Goal: Contribute content: Contribute content

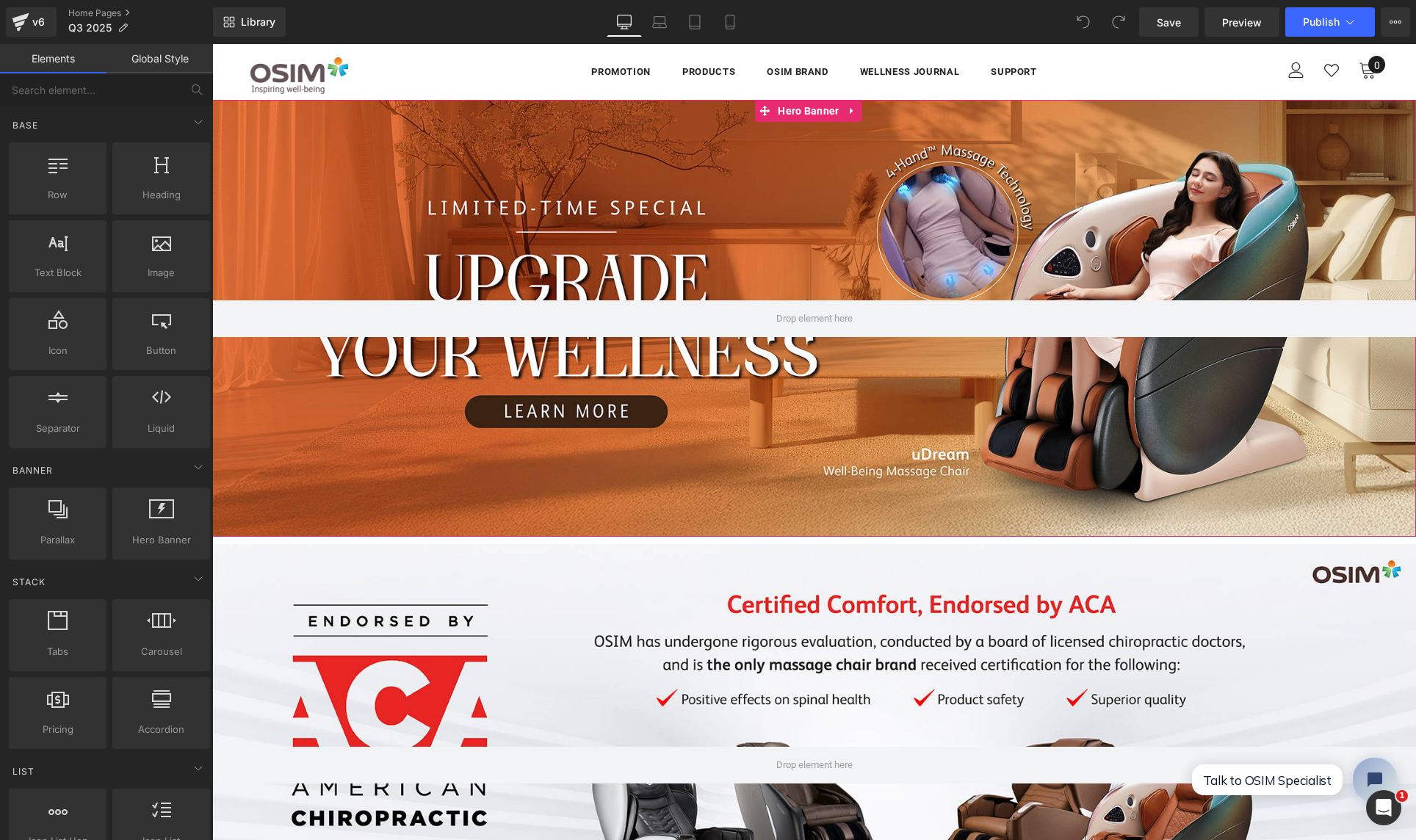
click at [385, 196] on div at bounding box center [814, 318] width 1203 height 437
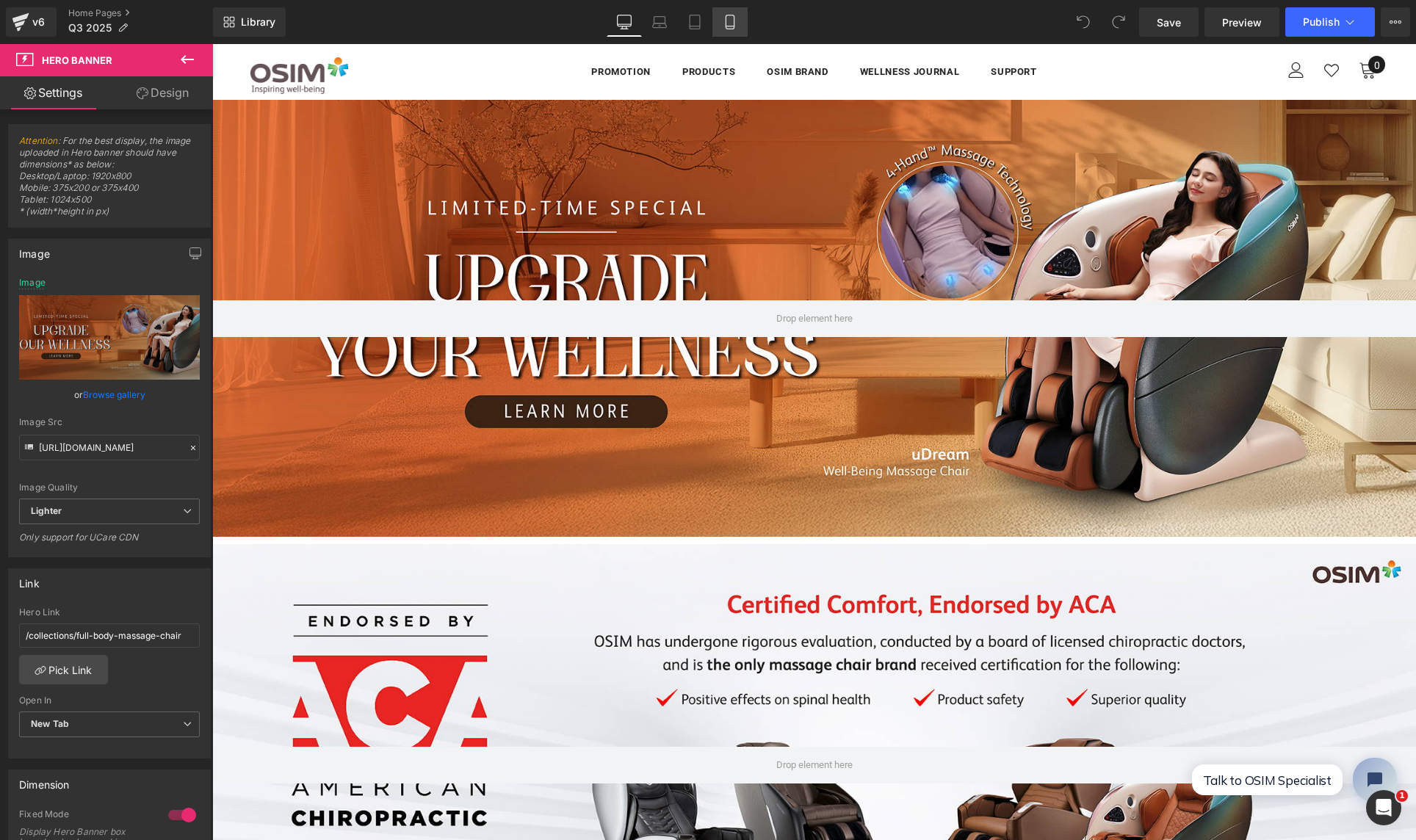
click at [727, 23] on icon at bounding box center [730, 22] width 8 height 14
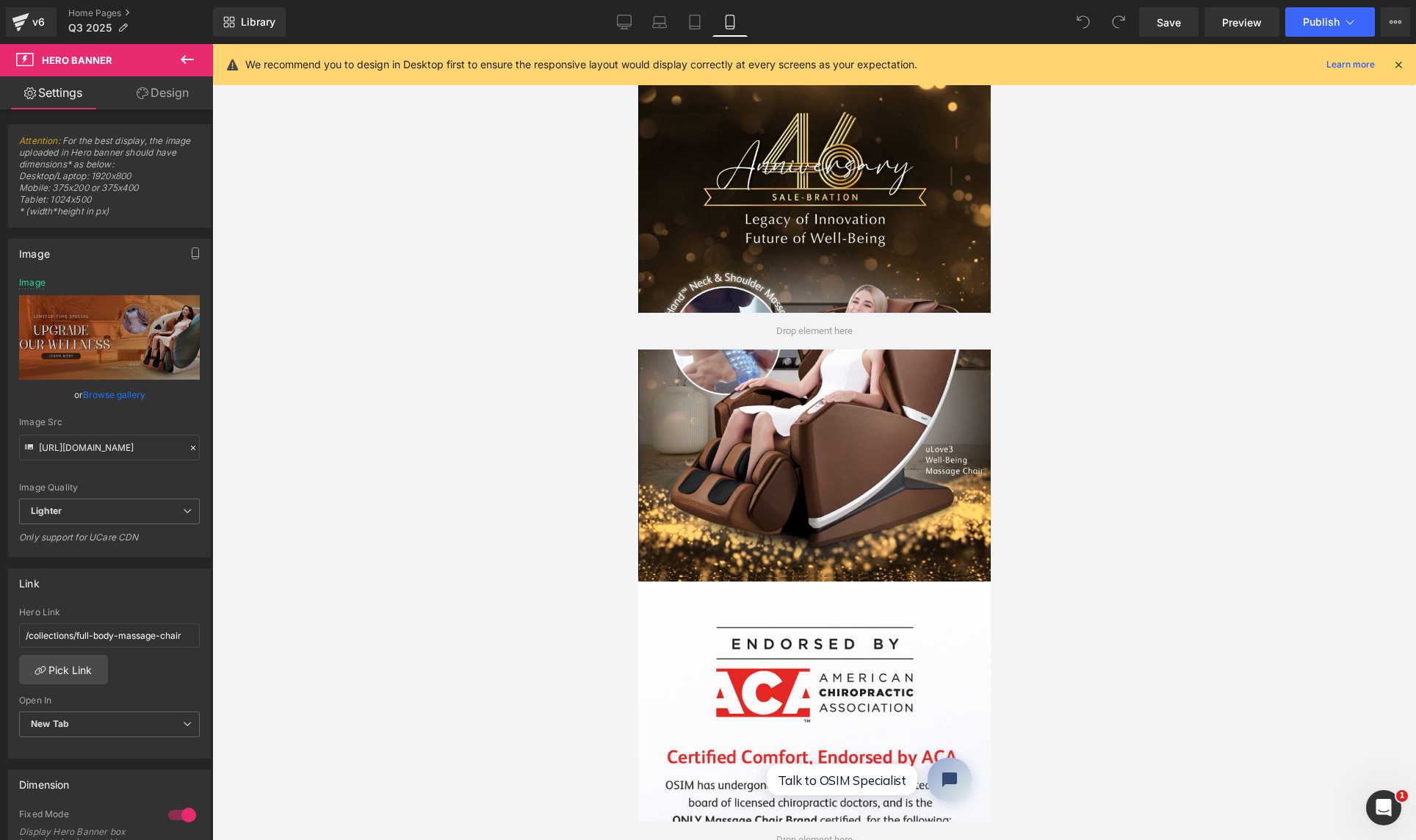
type input "[URL][DOMAIN_NAME]"
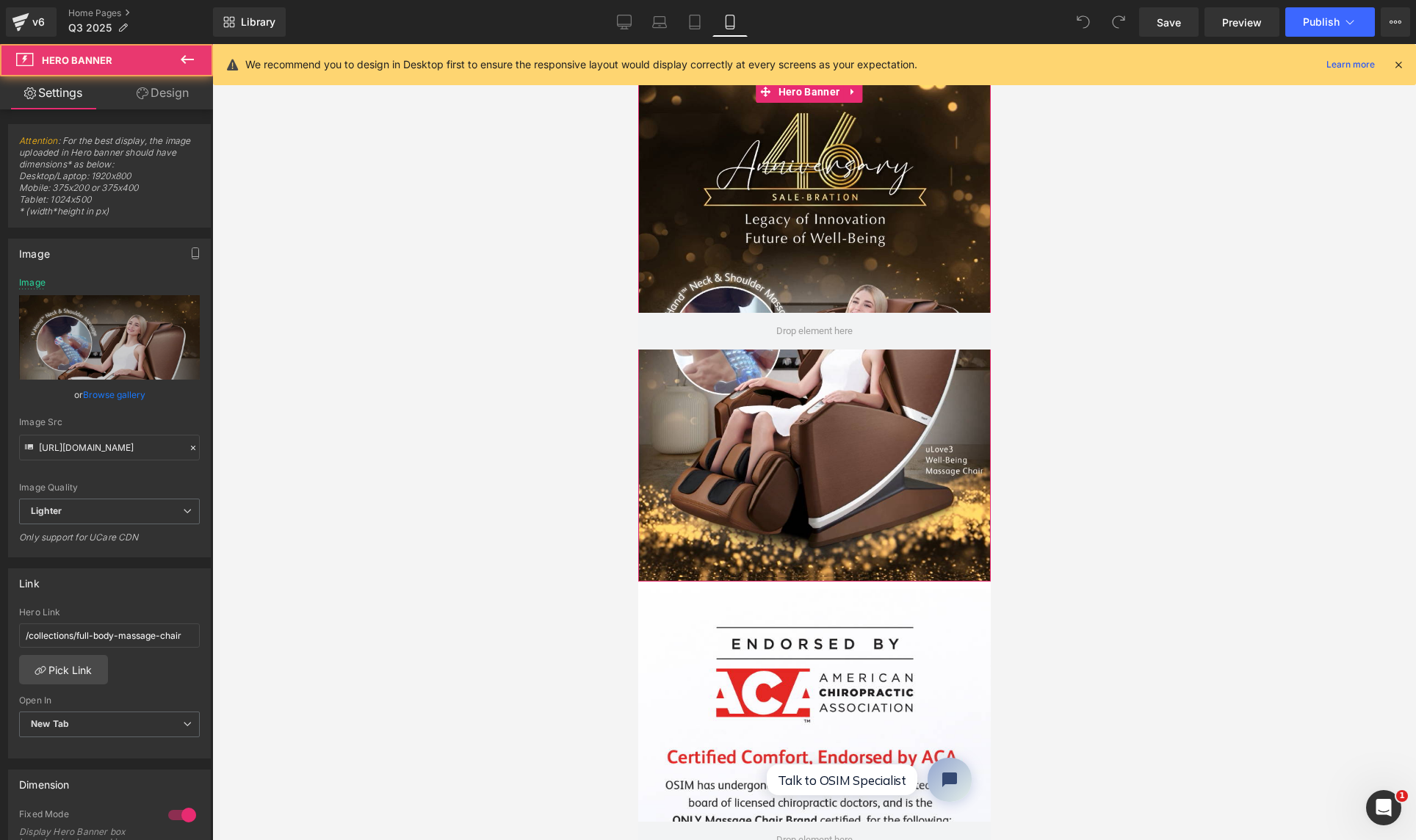
click at [742, 171] on div at bounding box center [813, 331] width 353 height 501
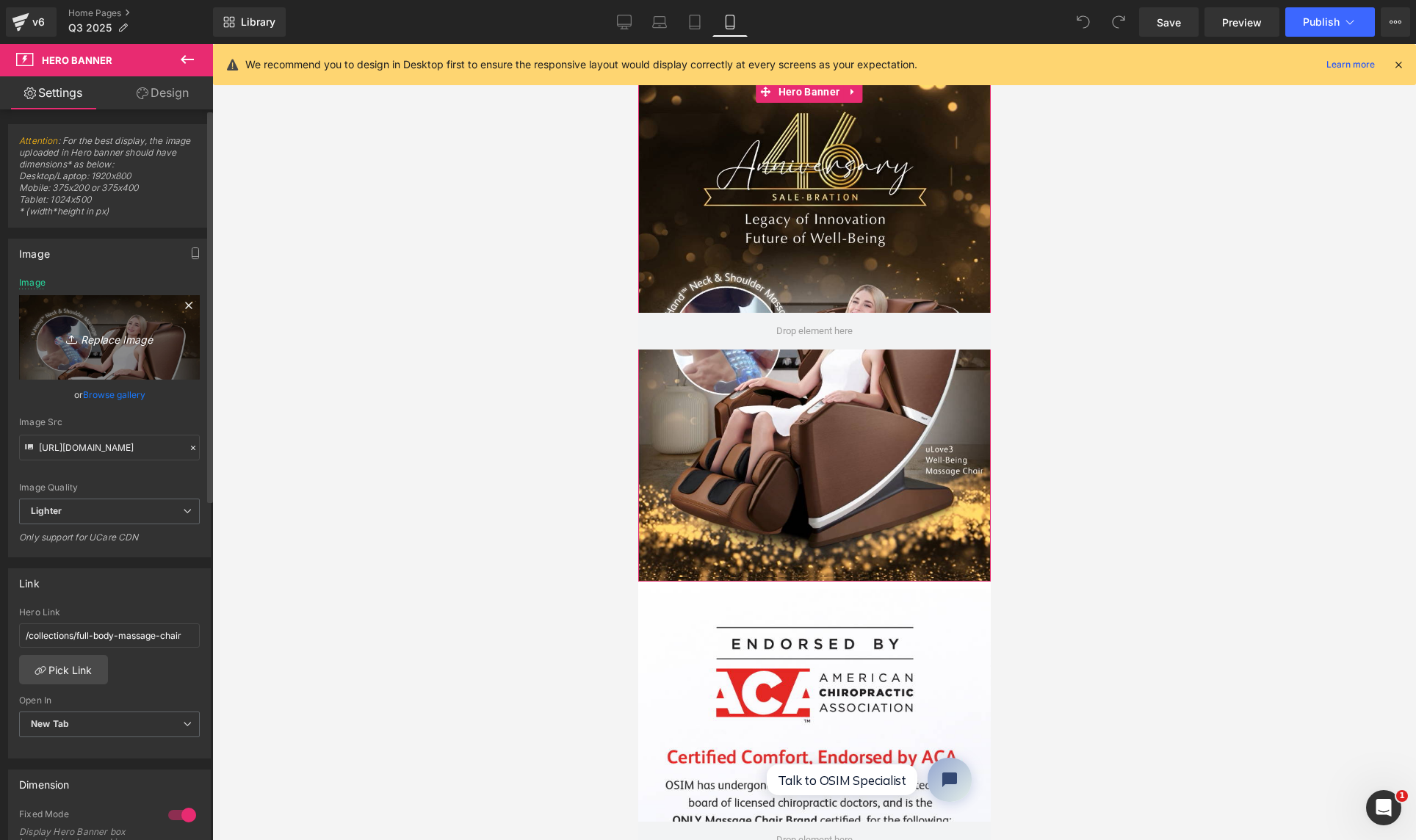
click at [125, 340] on icon "Replace Image" at bounding box center [110, 337] width 117 height 18
type input "C:\fakepath\Screenshot [DATE] 3.20.23 PM.png"
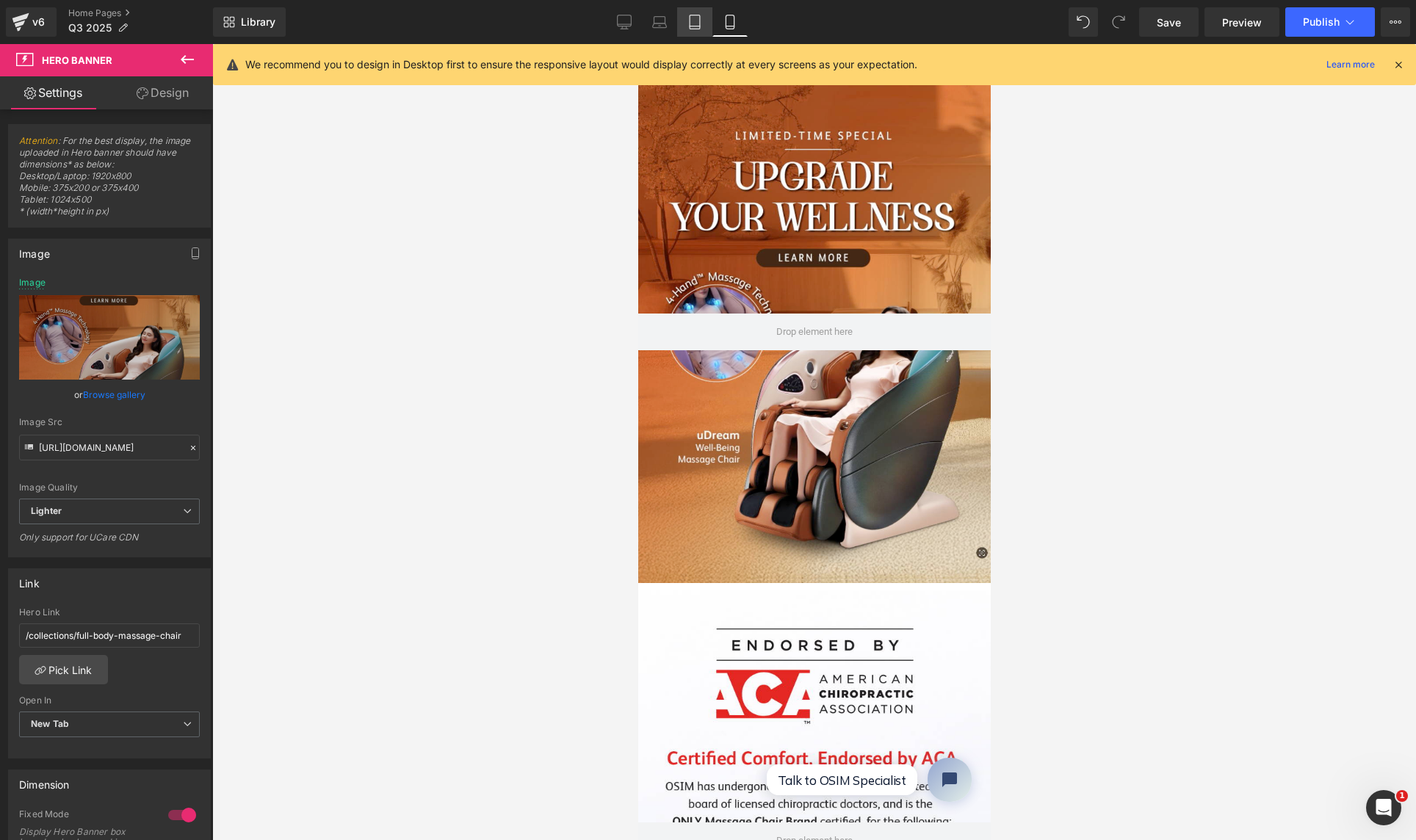
click at [692, 21] on icon at bounding box center [694, 21] width 14 height 14
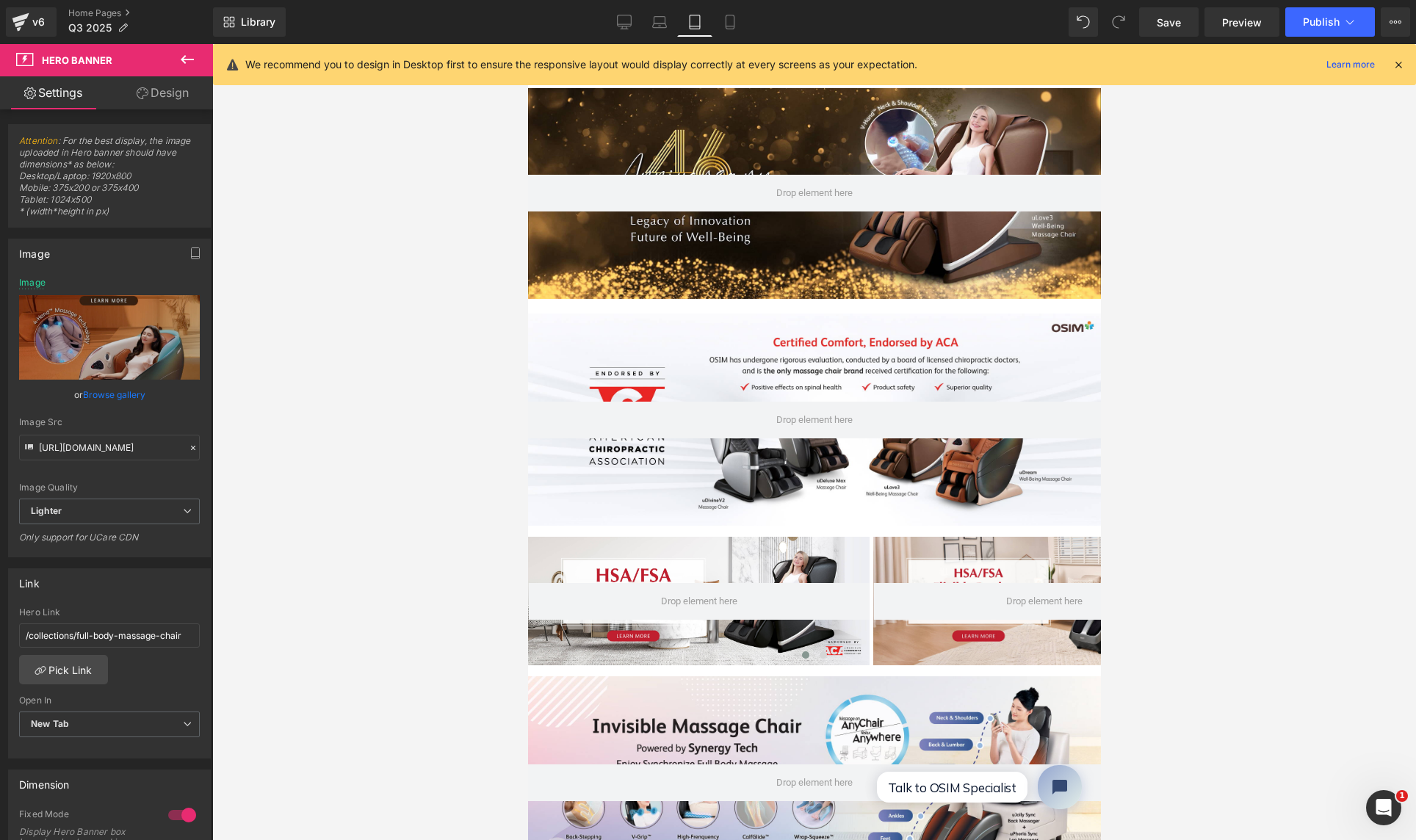
type input "[URL][DOMAIN_NAME]"
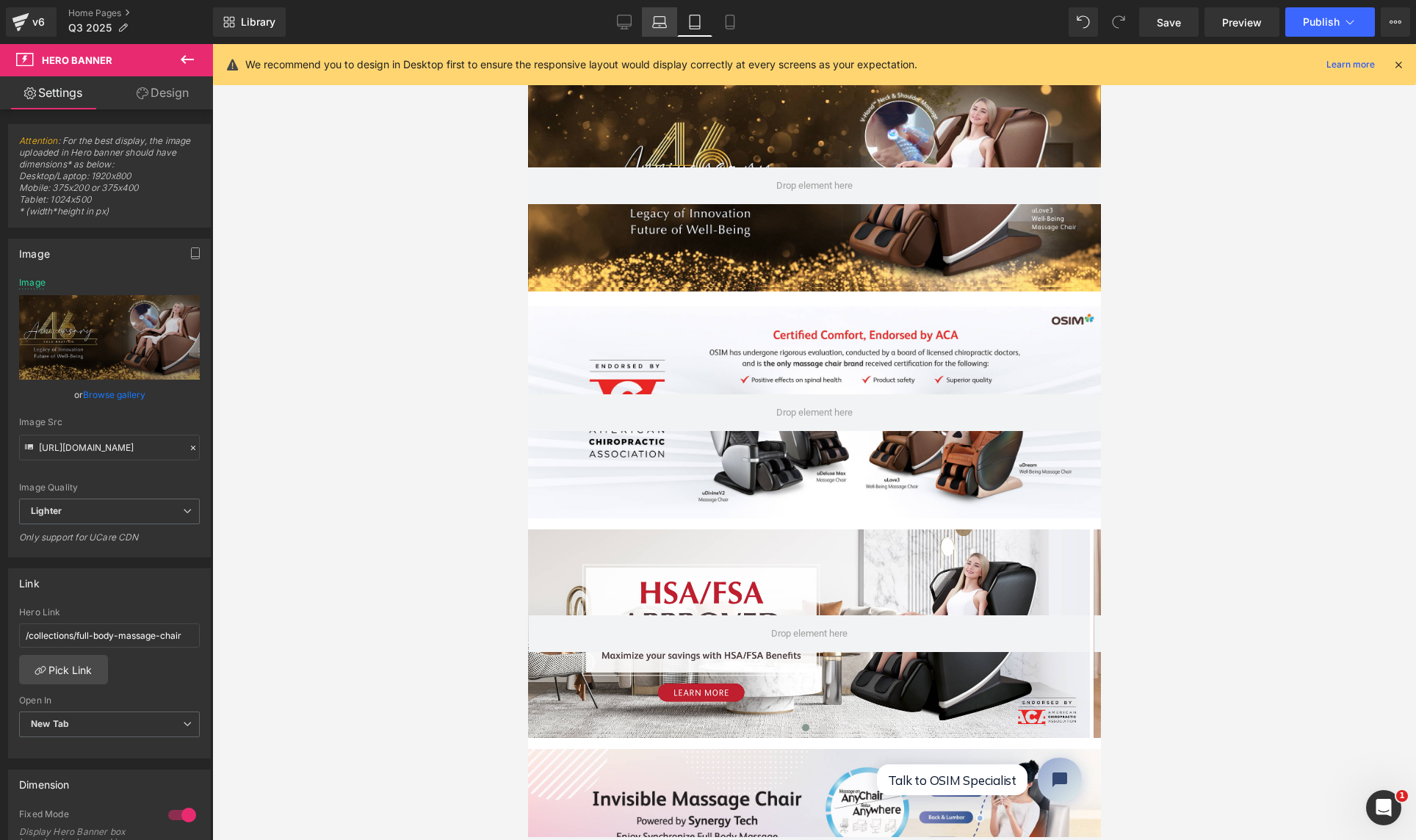
click at [663, 24] on icon at bounding box center [660, 26] width 14 height 5
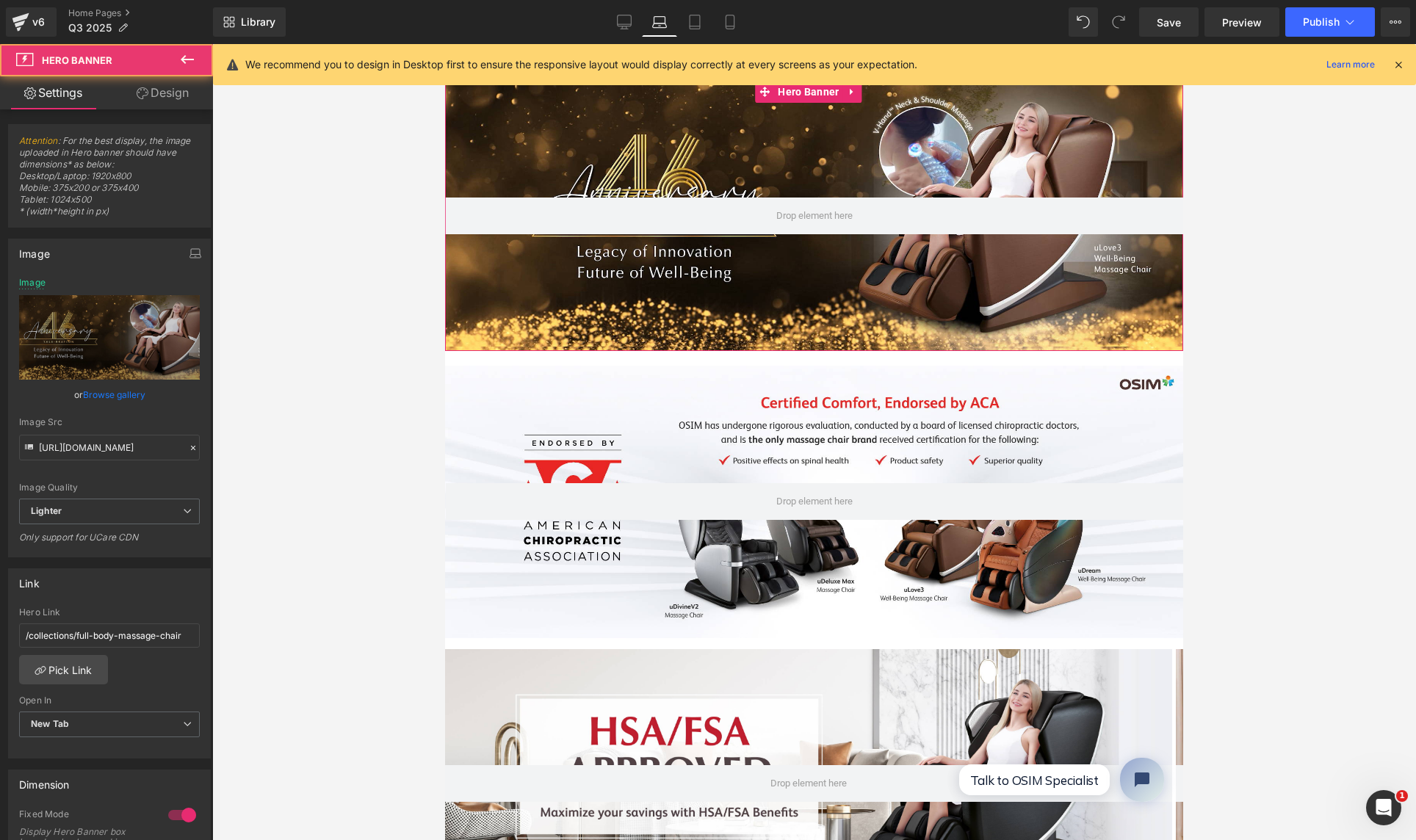
click at [690, 150] on div at bounding box center [813, 216] width 738 height 270
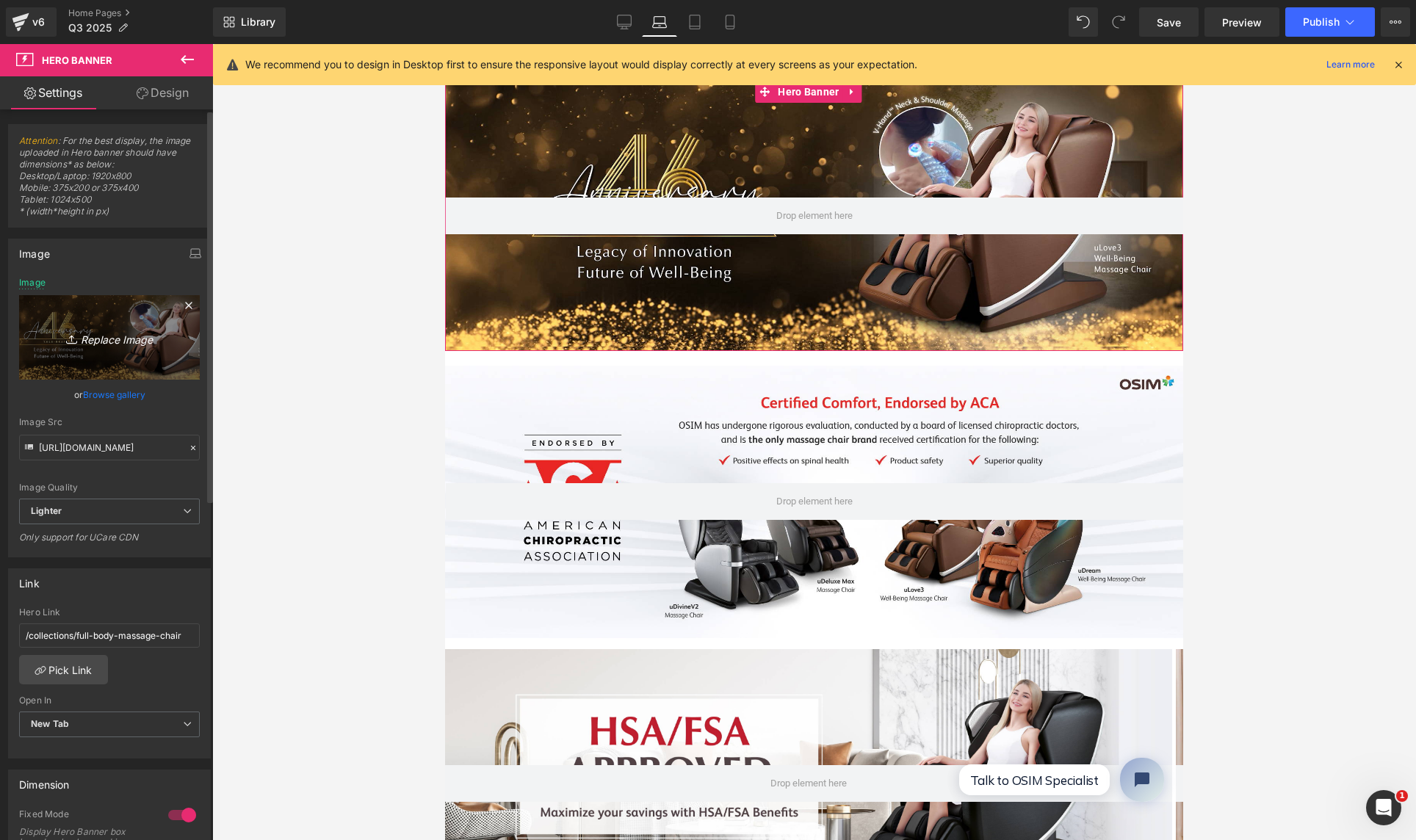
click at [113, 339] on icon "Replace Image" at bounding box center [110, 337] width 117 height 18
type input "C:\fakepath\Website Banner-01 small.jpg"
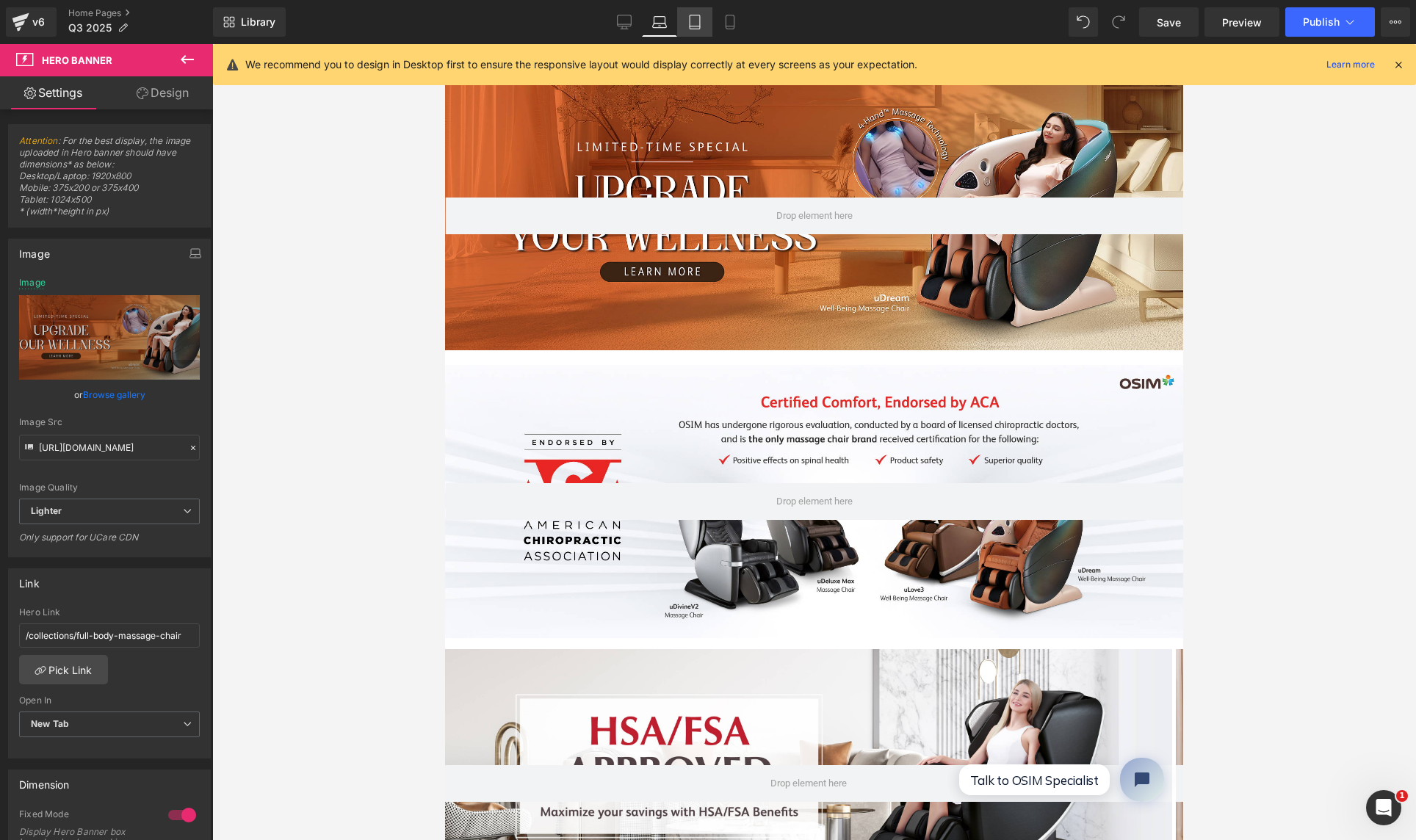
click at [692, 21] on icon at bounding box center [694, 21] width 14 height 14
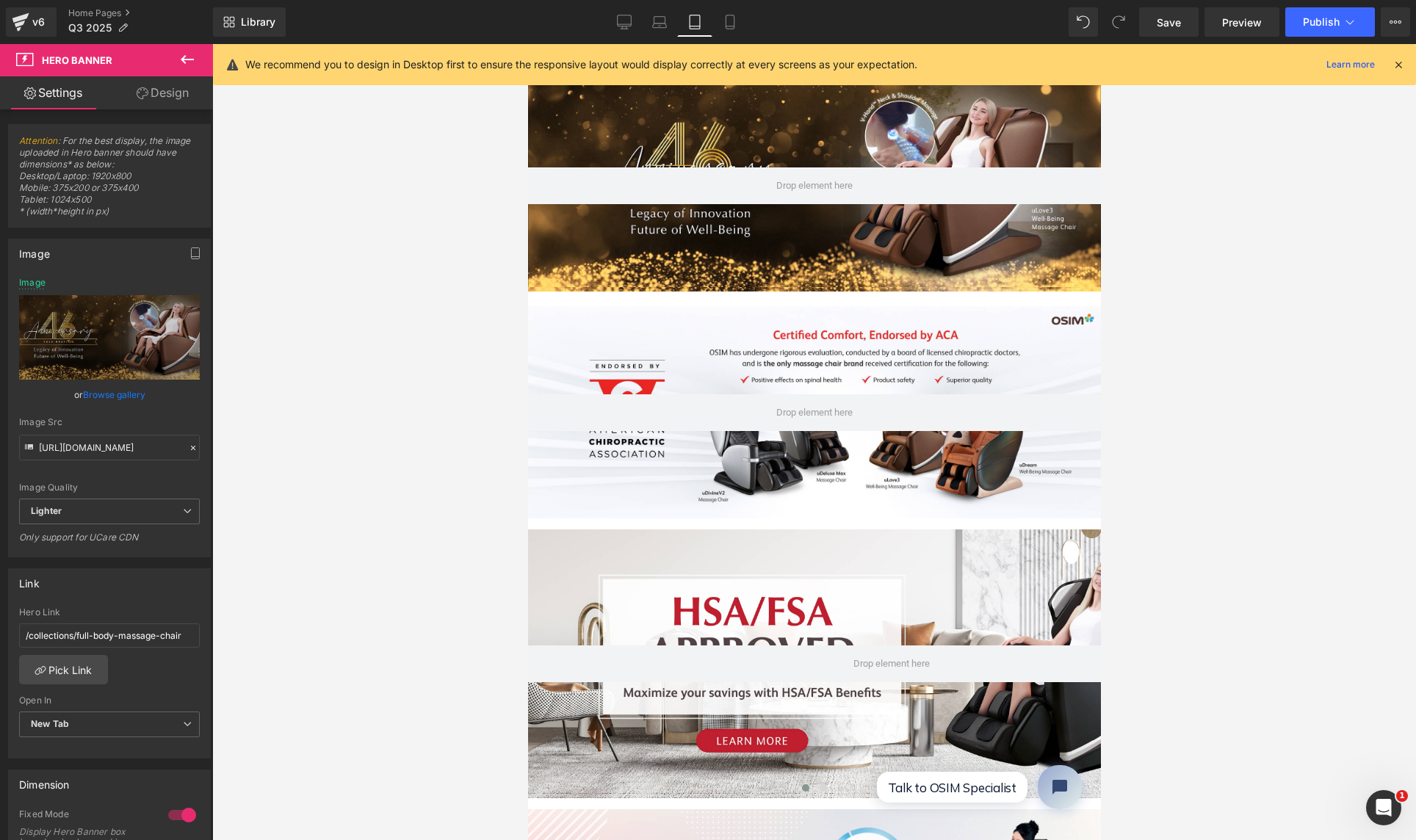
type input "[URL][DOMAIN_NAME]"
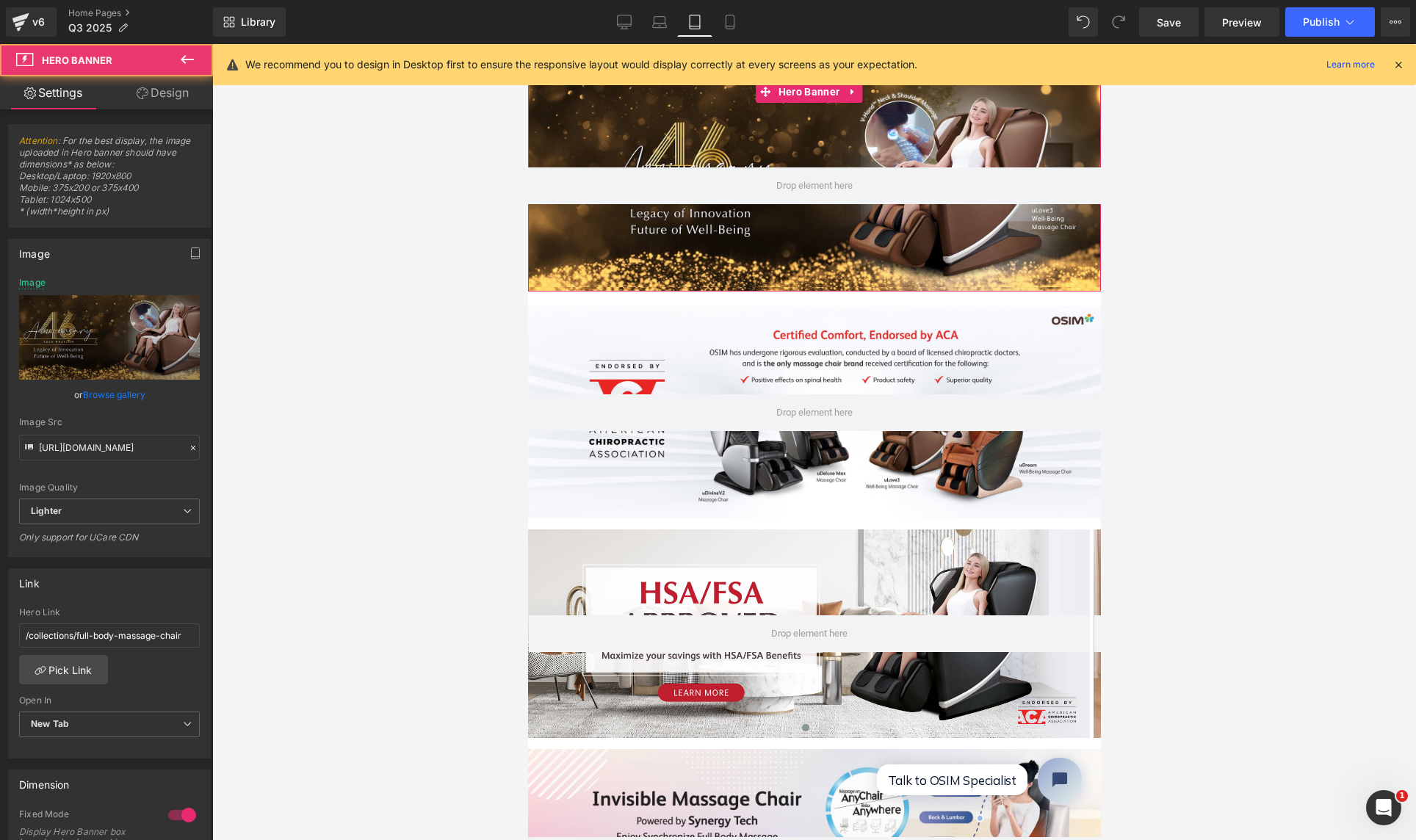
click at [730, 107] on div at bounding box center [813, 186] width 573 height 211
click at [123, 337] on icon "Replace Image" at bounding box center [110, 337] width 117 height 18
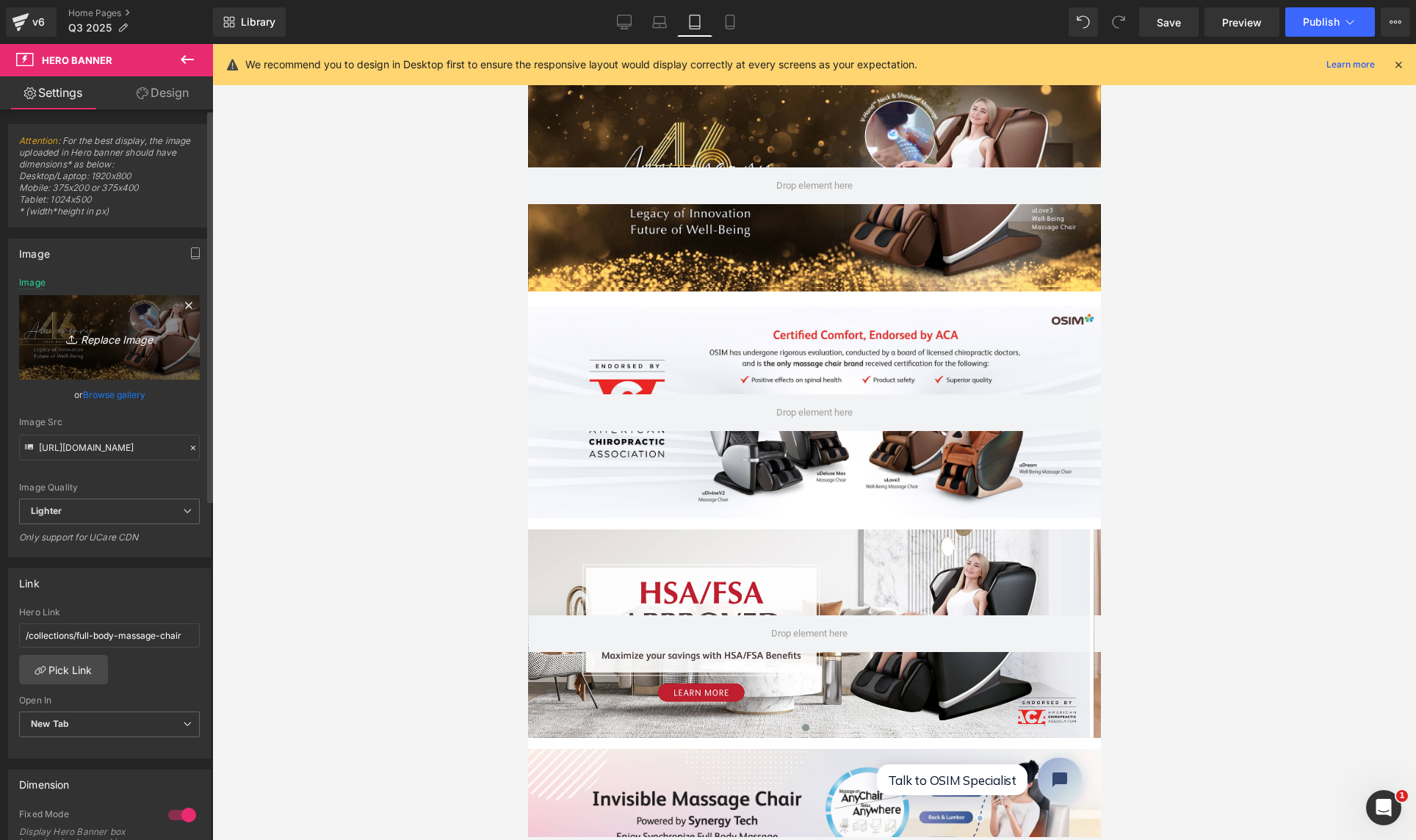
type input "C:\fakepath\Website Banner-01 small.jpg"
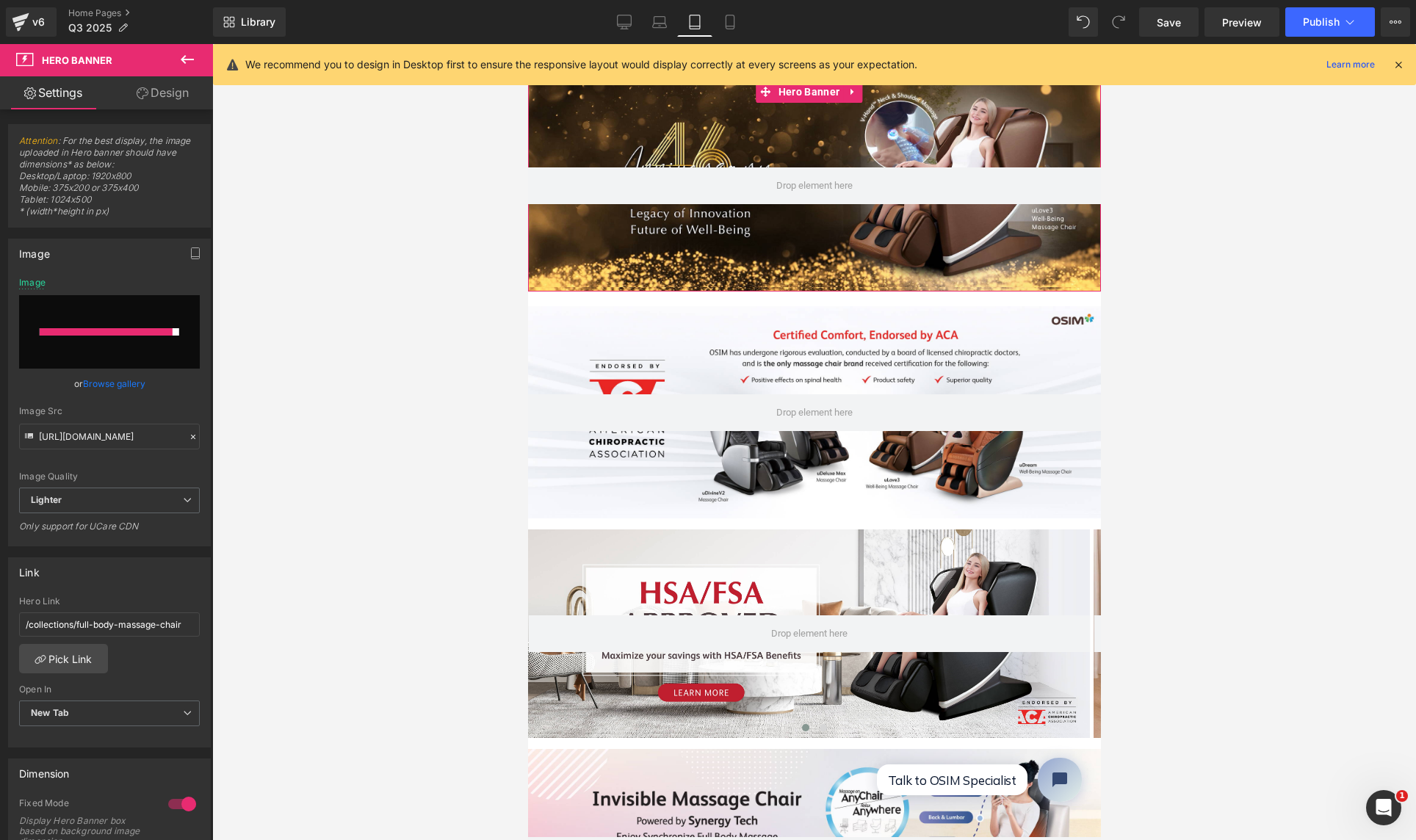
click at [840, 125] on div at bounding box center [813, 186] width 573 height 211
click at [726, 21] on icon at bounding box center [730, 22] width 8 height 14
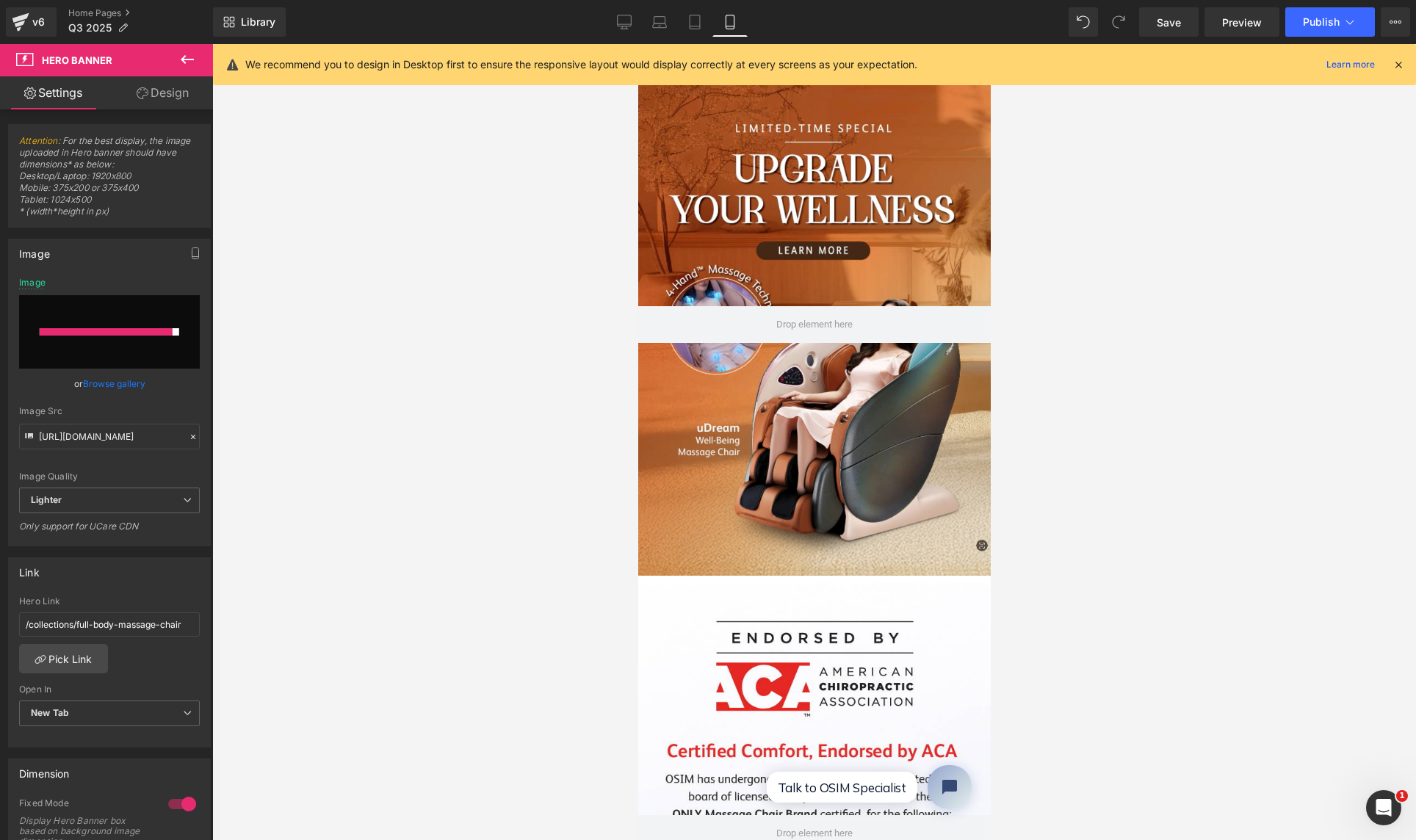
scroll to position [0, 0]
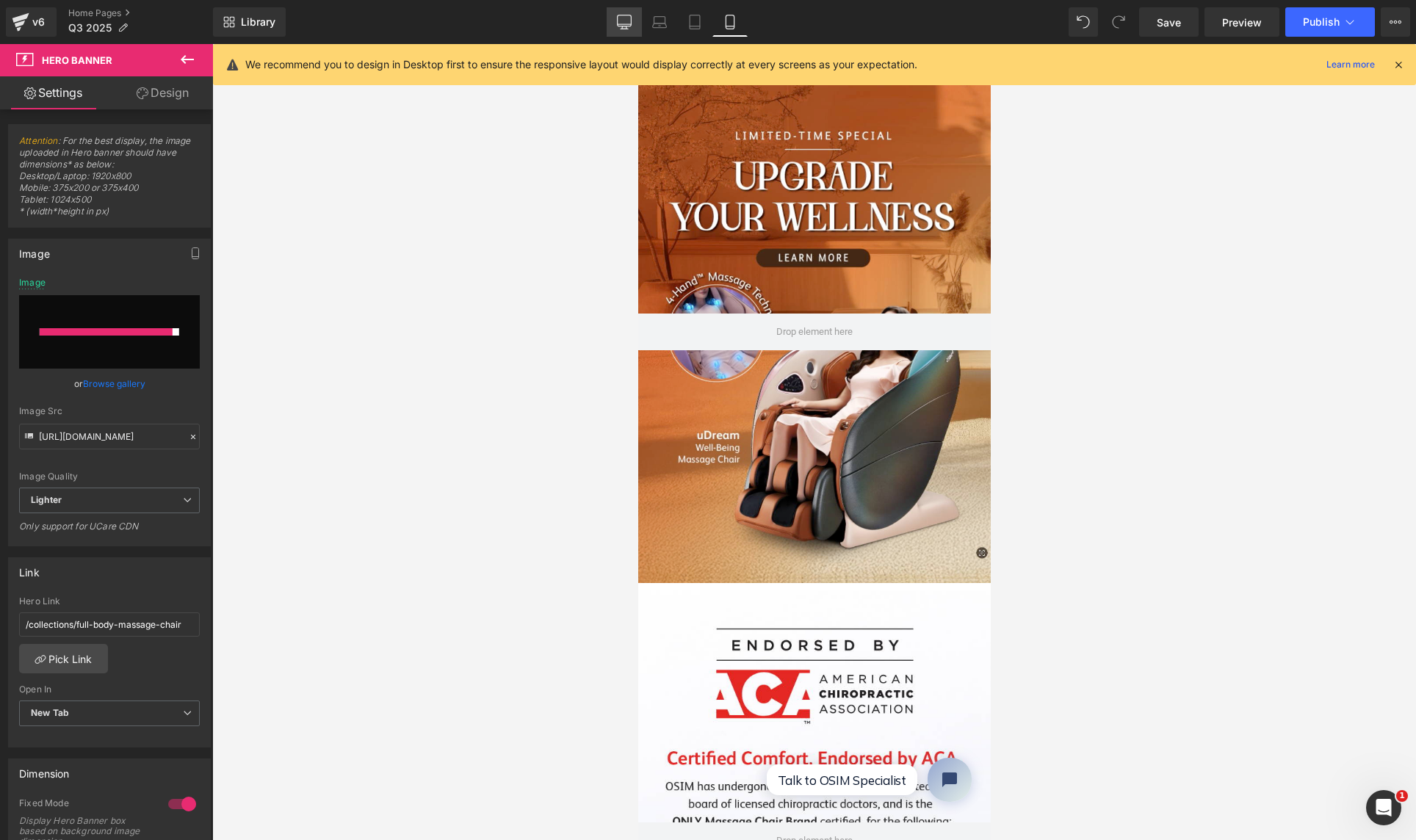
click at [624, 23] on icon at bounding box center [624, 21] width 14 height 14
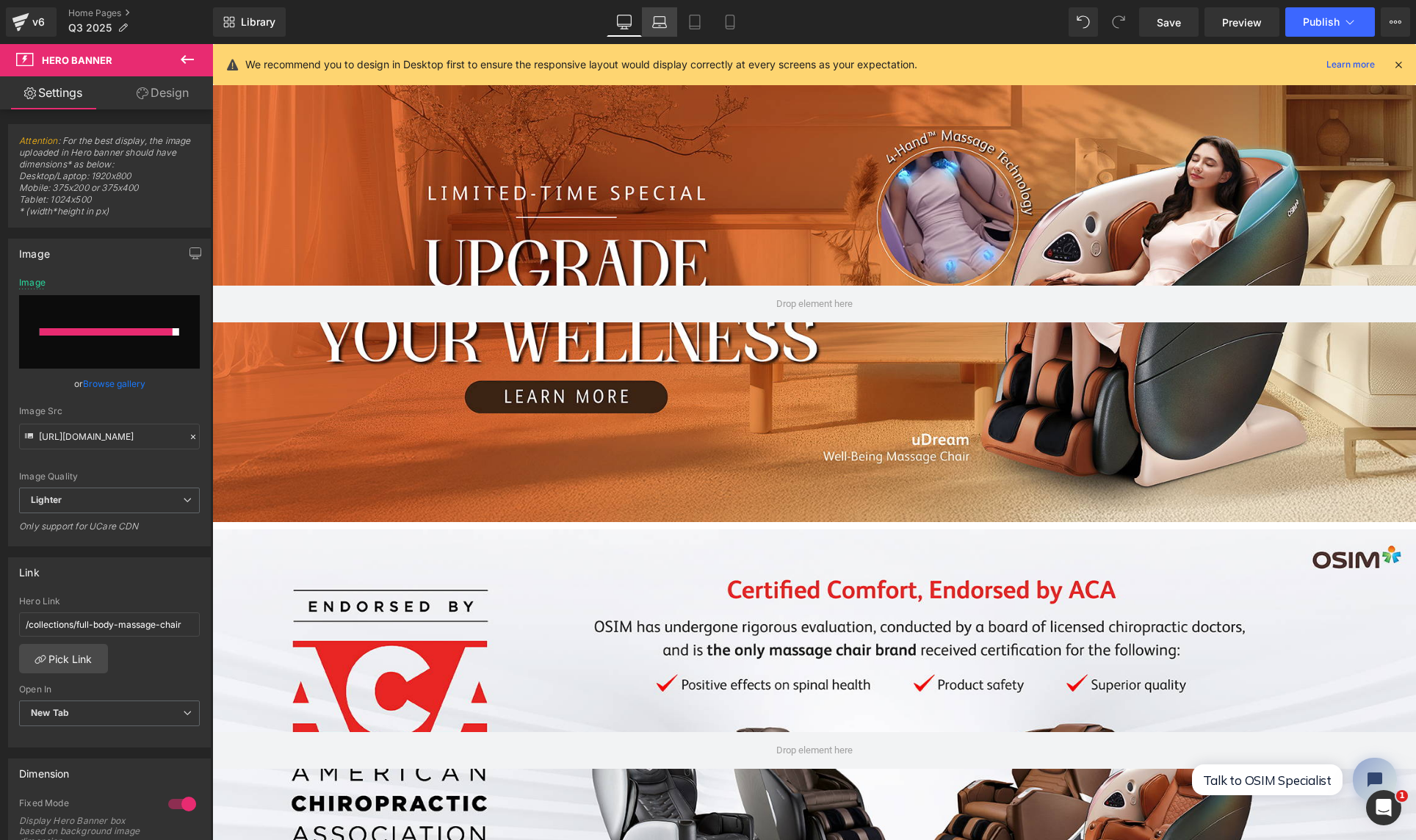
click at [658, 21] on icon at bounding box center [659, 21] width 14 height 14
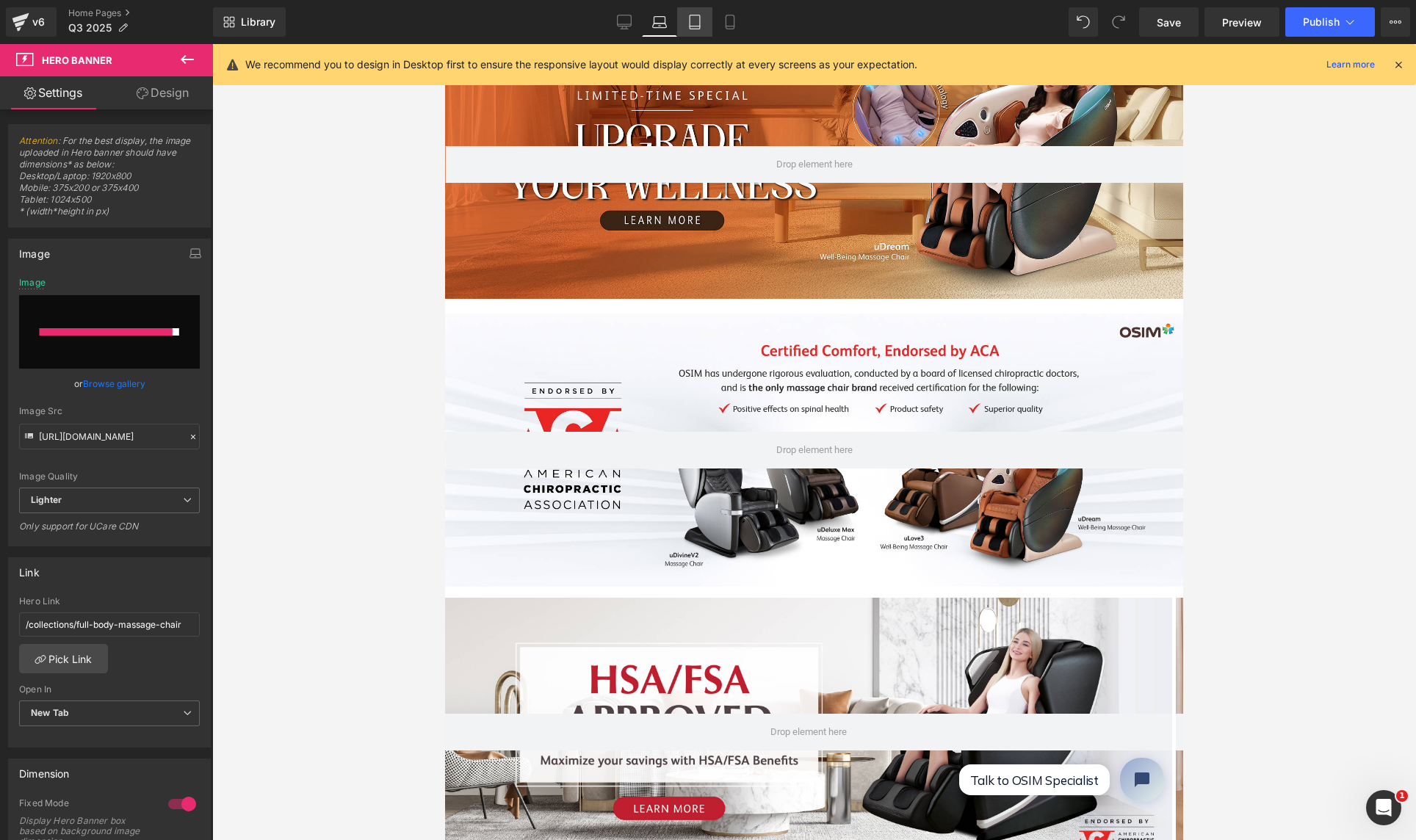
click at [692, 19] on icon at bounding box center [694, 21] width 14 height 14
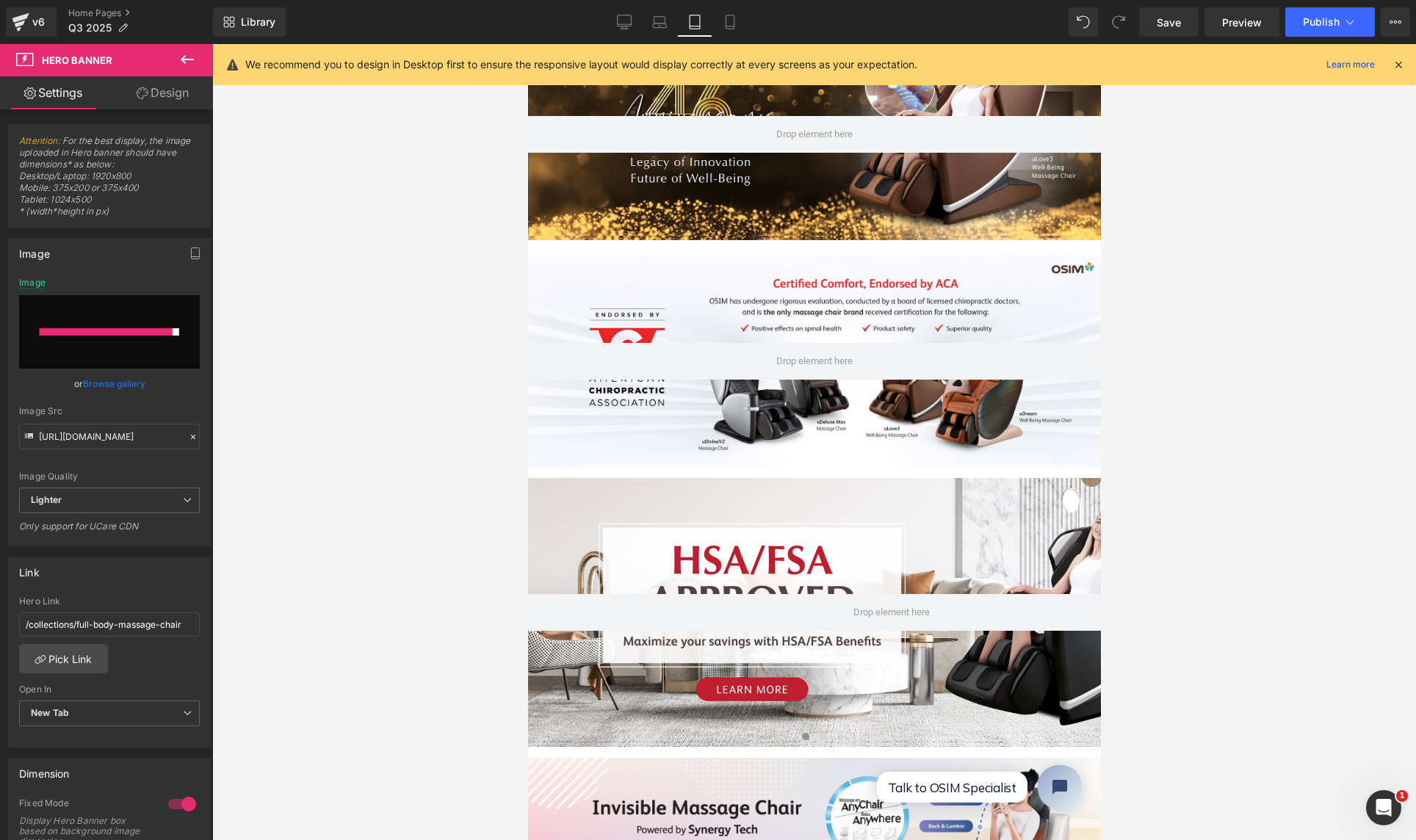
scroll to position [0, 0]
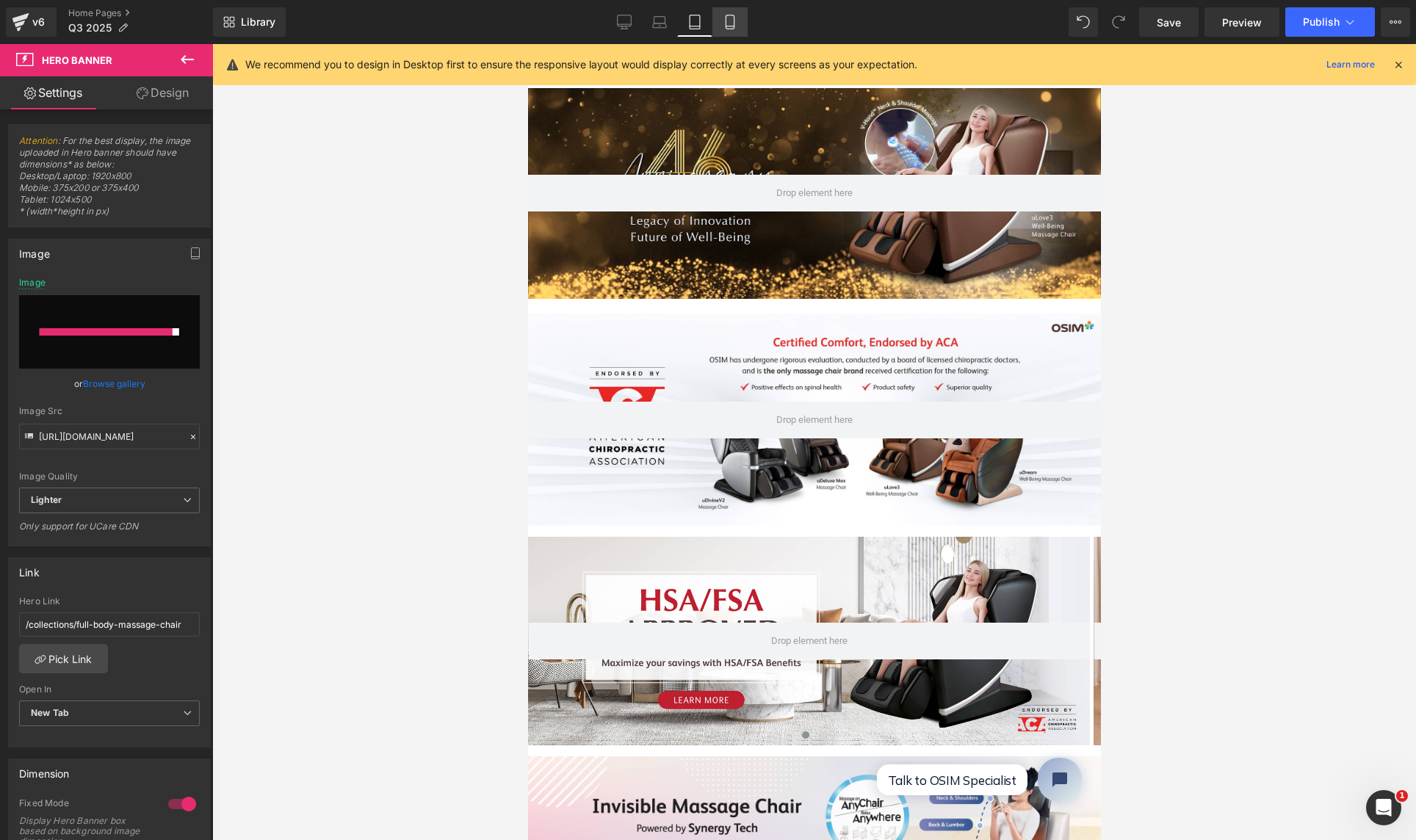
click at [726, 14] on icon at bounding box center [730, 21] width 14 height 14
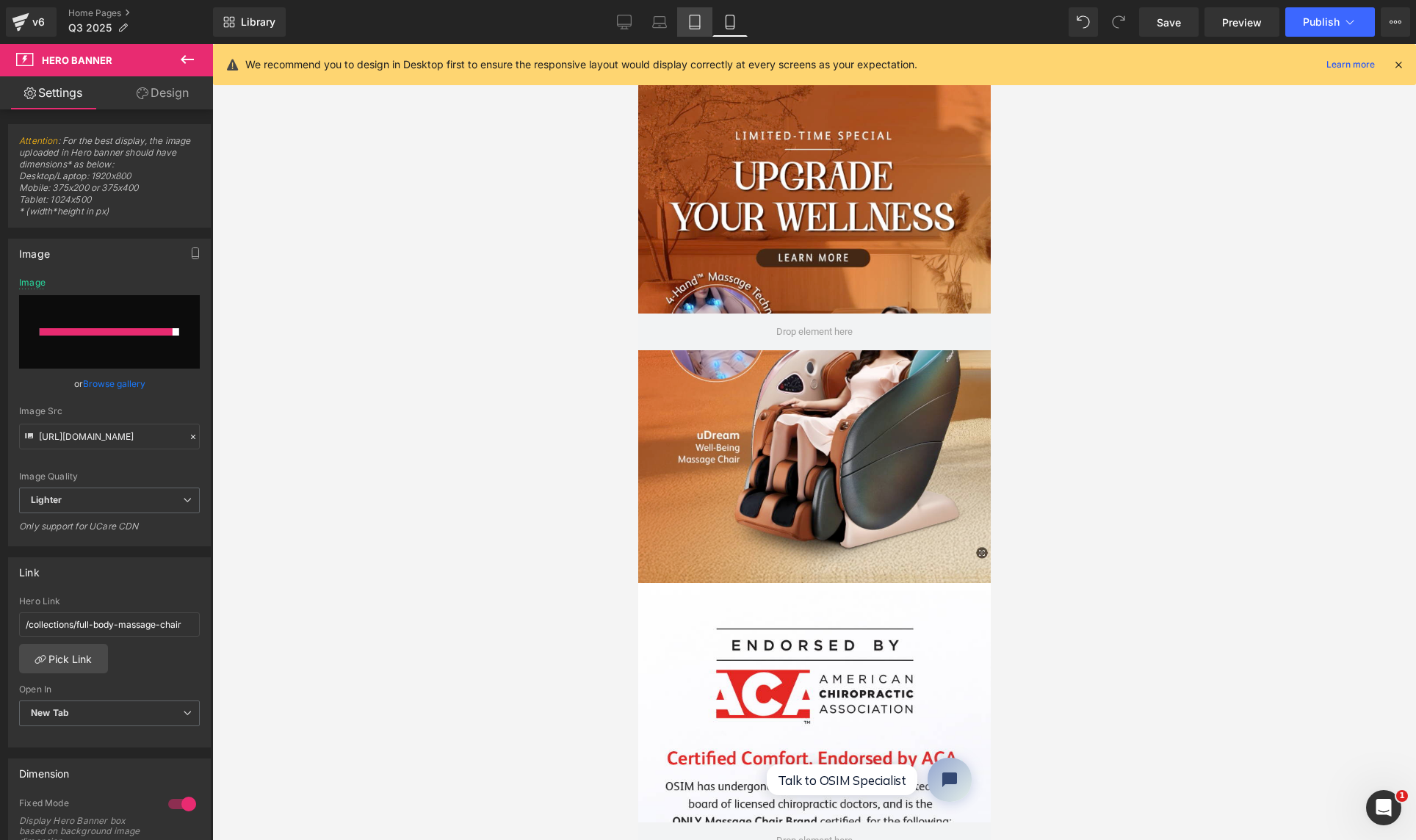
click at [700, 27] on icon at bounding box center [694, 21] width 14 height 14
type input "[URL][DOMAIN_NAME]"
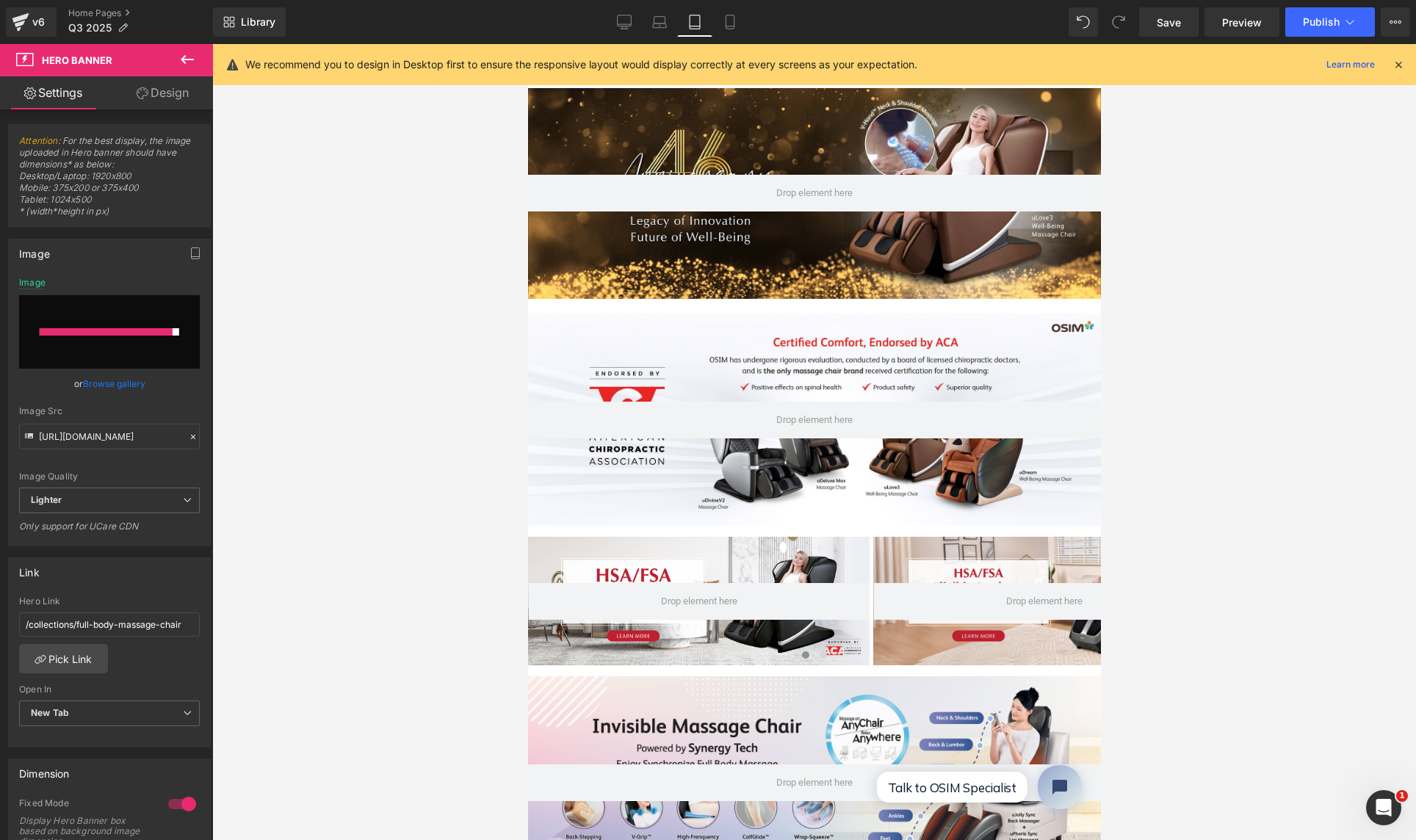
scroll to position [8, 0]
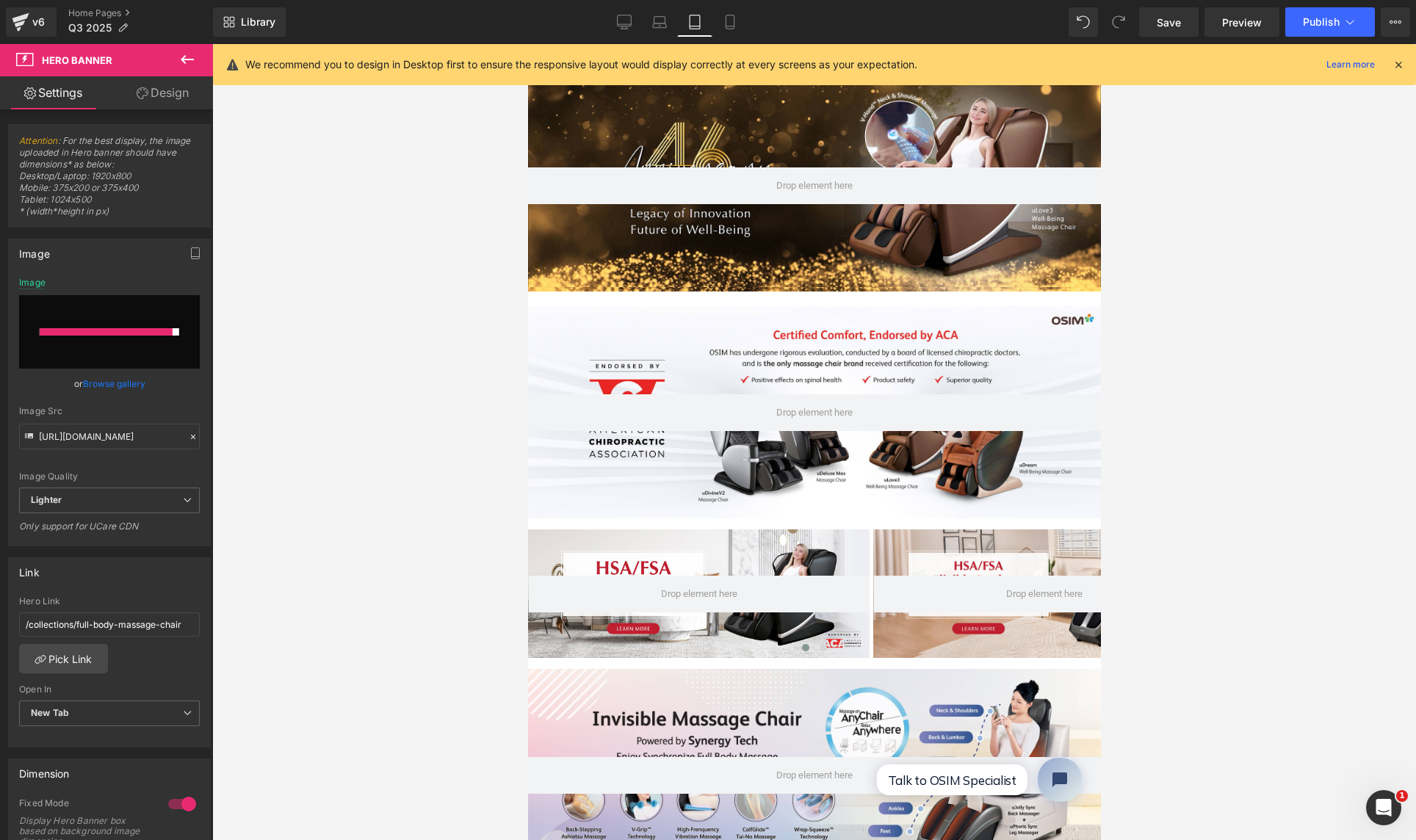
click at [771, 154] on div at bounding box center [813, 186] width 573 height 211
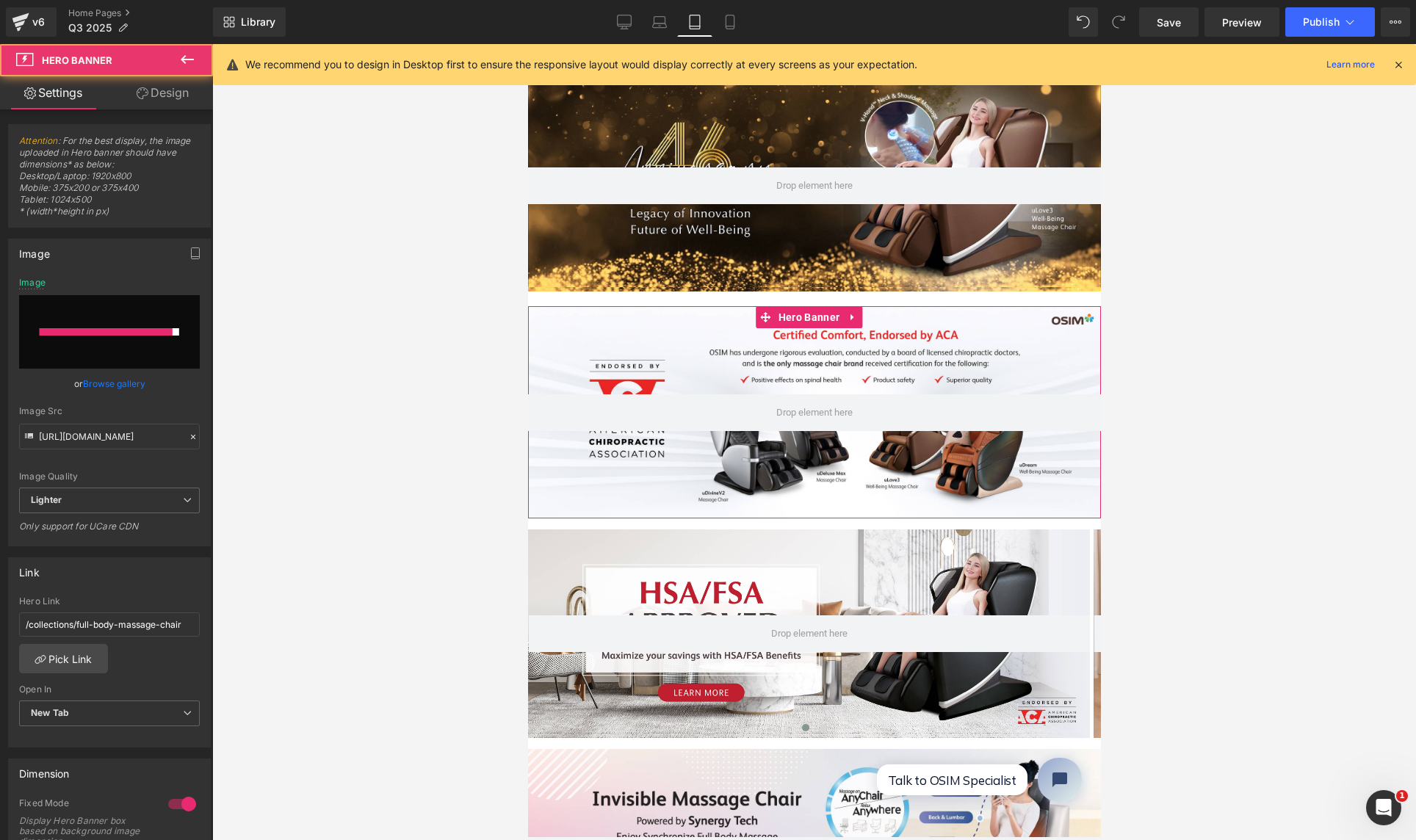
click at [806, 341] on div at bounding box center [813, 413] width 573 height 213
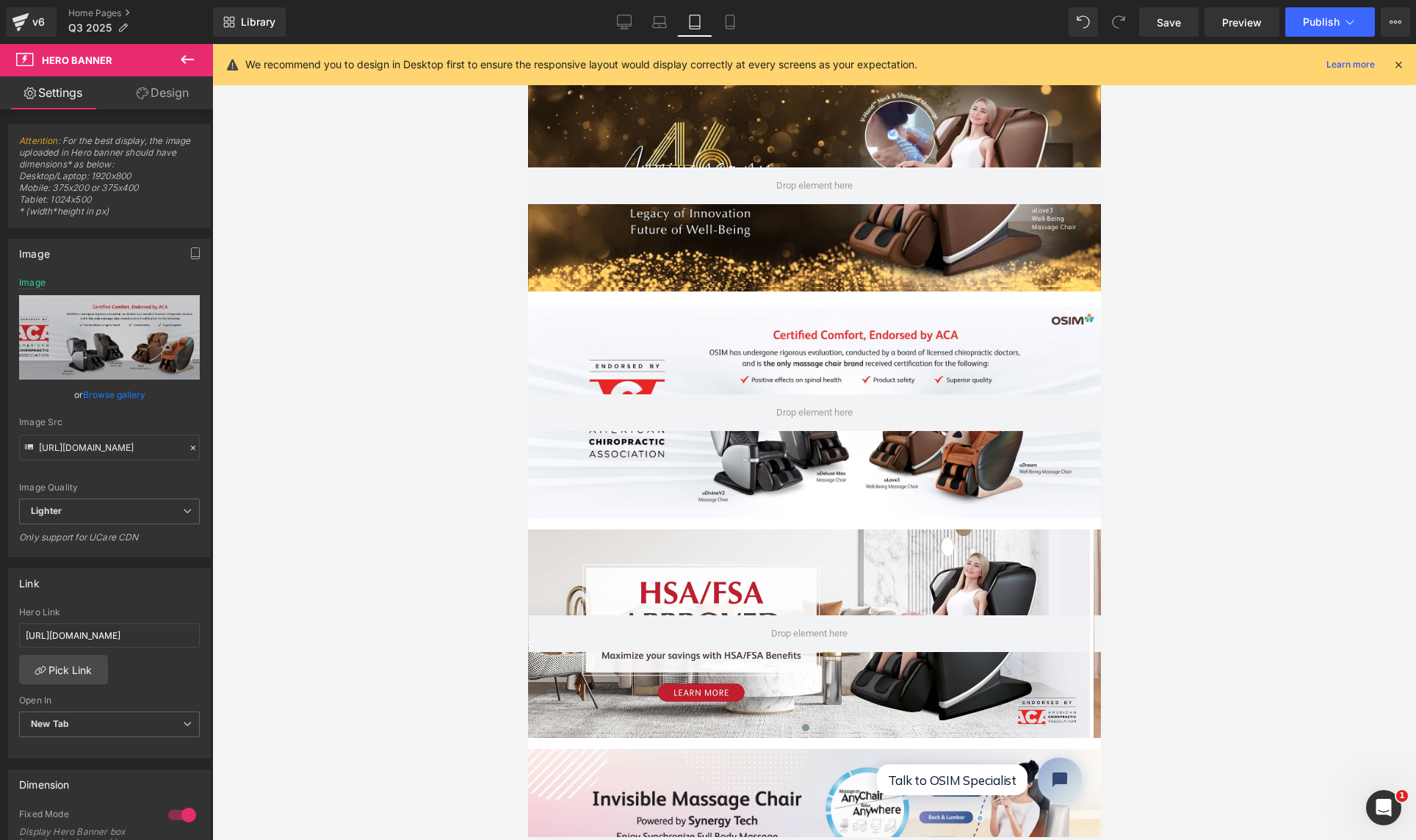
click at [658, 143] on div at bounding box center [813, 186] width 573 height 211
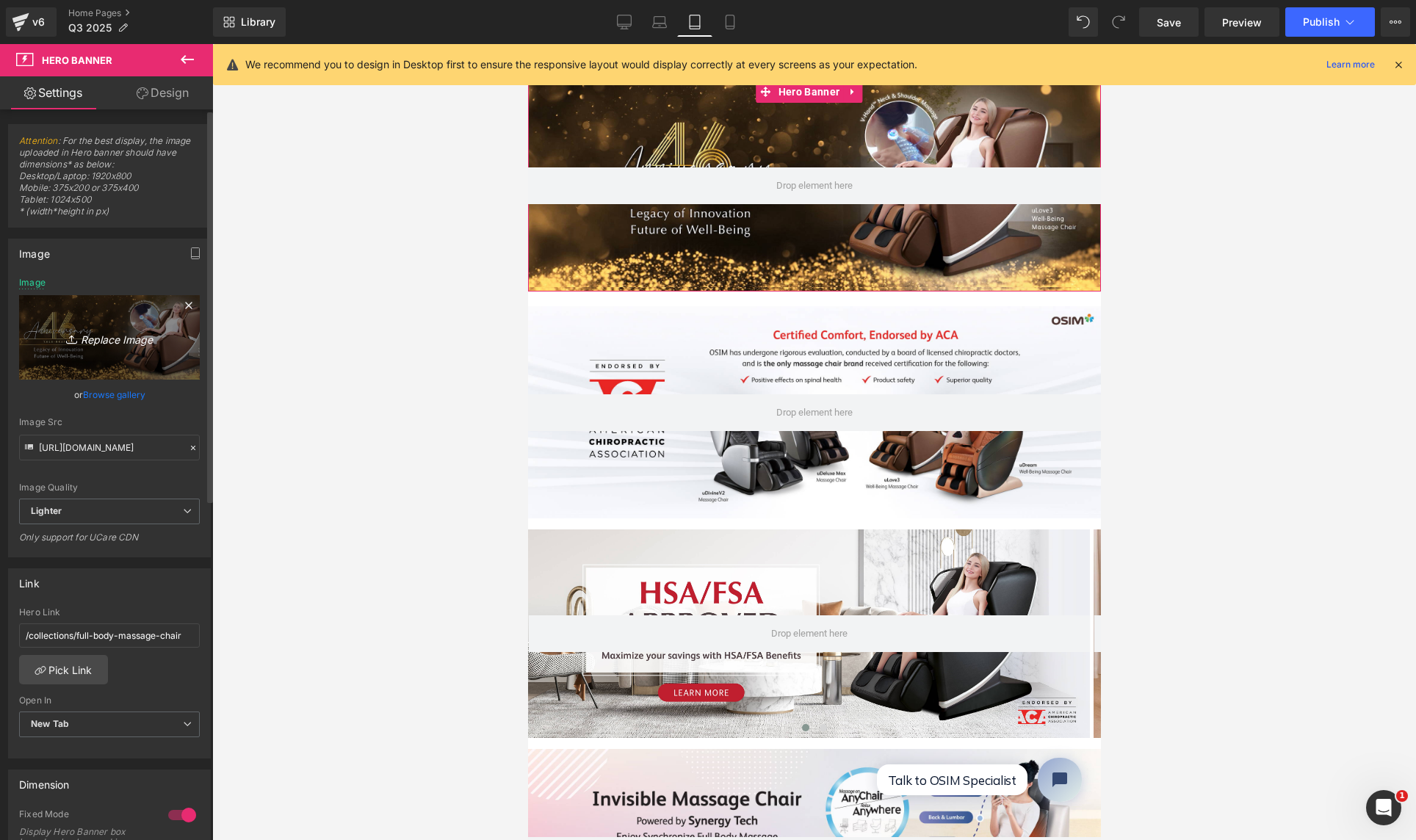
click at [120, 344] on icon "Replace Image" at bounding box center [110, 337] width 117 height 18
type input "C:\fakepath\Website Banner-01 small.jpg"
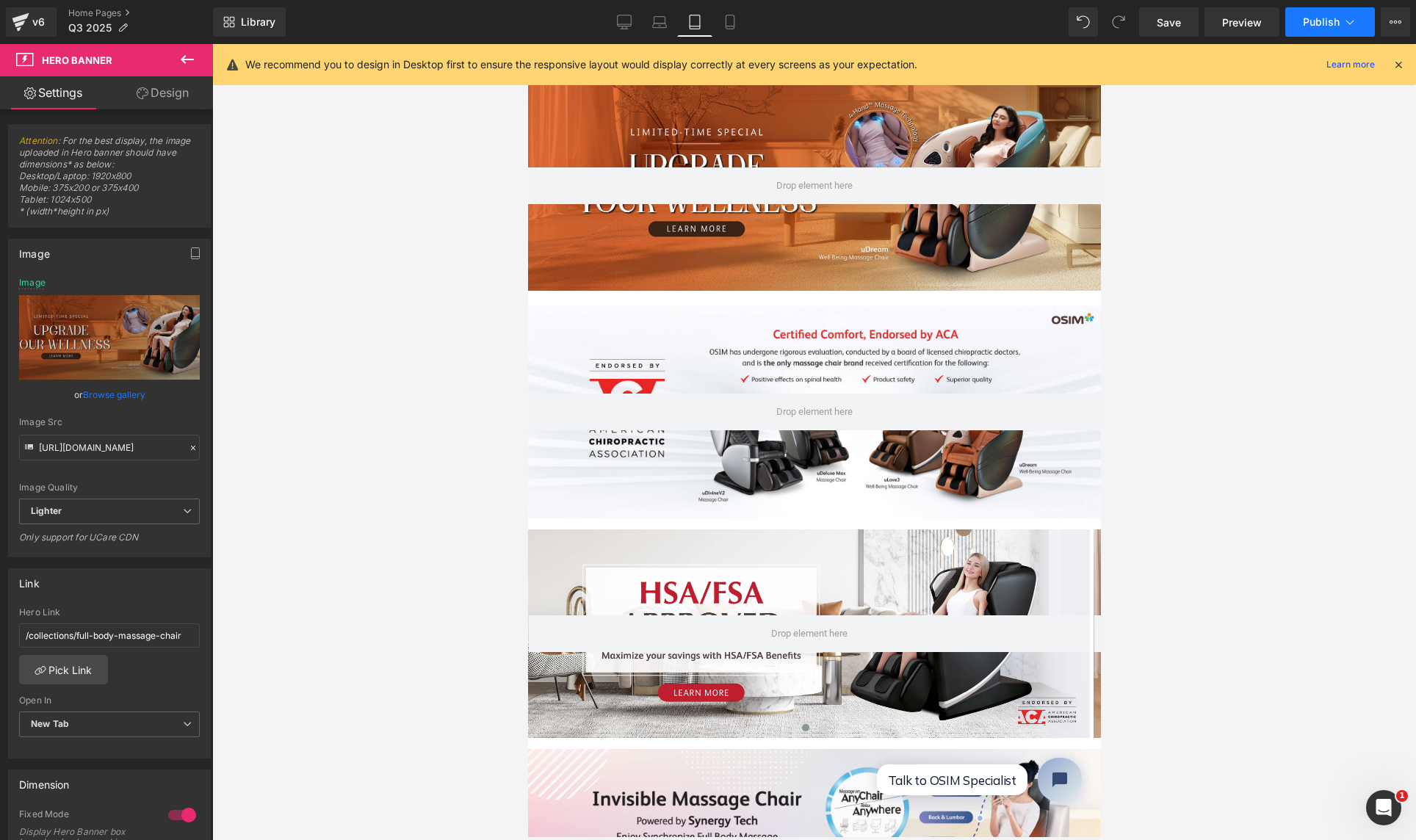
click at [1326, 23] on span "Publish" at bounding box center [1321, 21] width 37 height 11
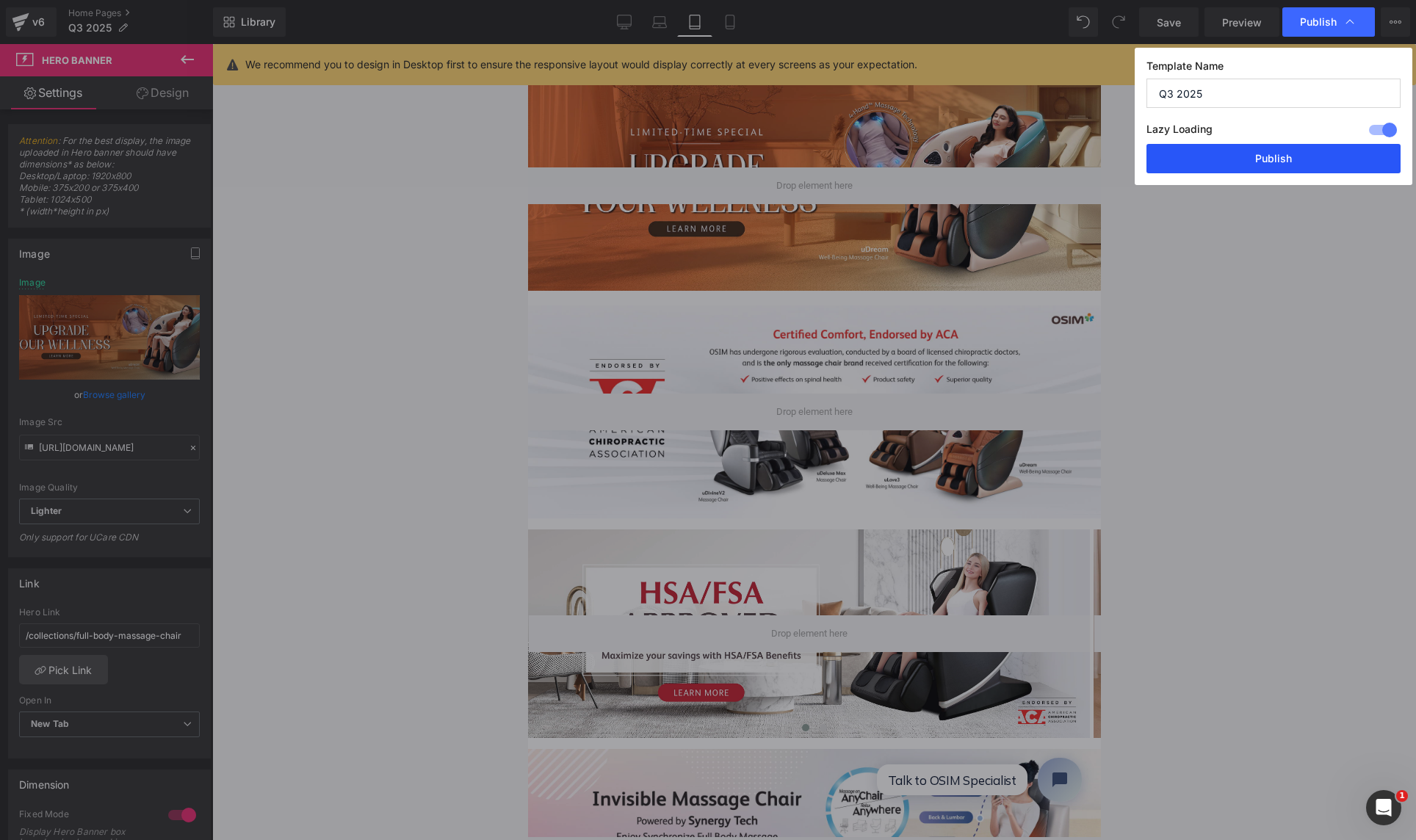
click at [1287, 162] on button "Publish" at bounding box center [1274, 158] width 254 height 30
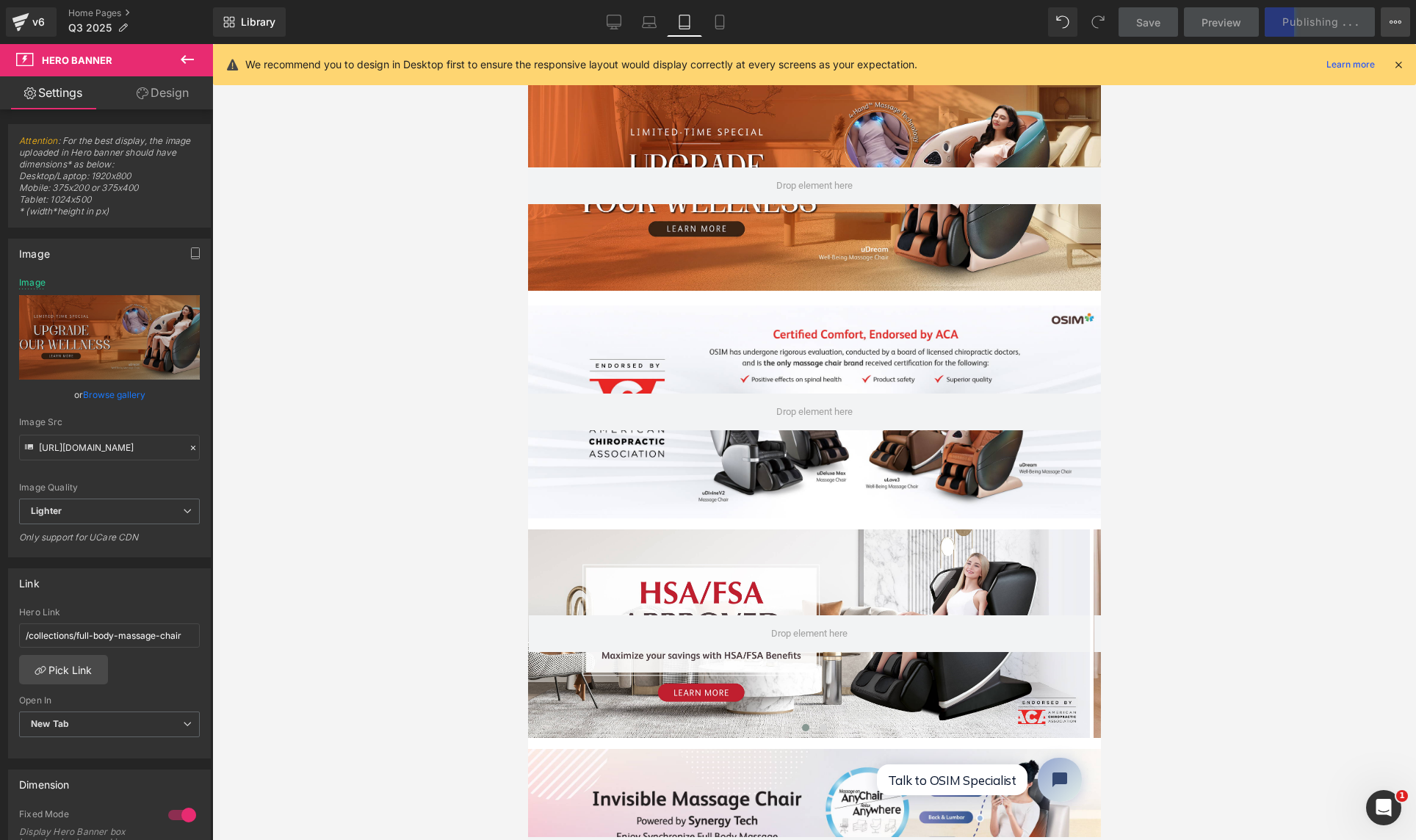
click at [1393, 21] on icon at bounding box center [1395, 21] width 11 height 11
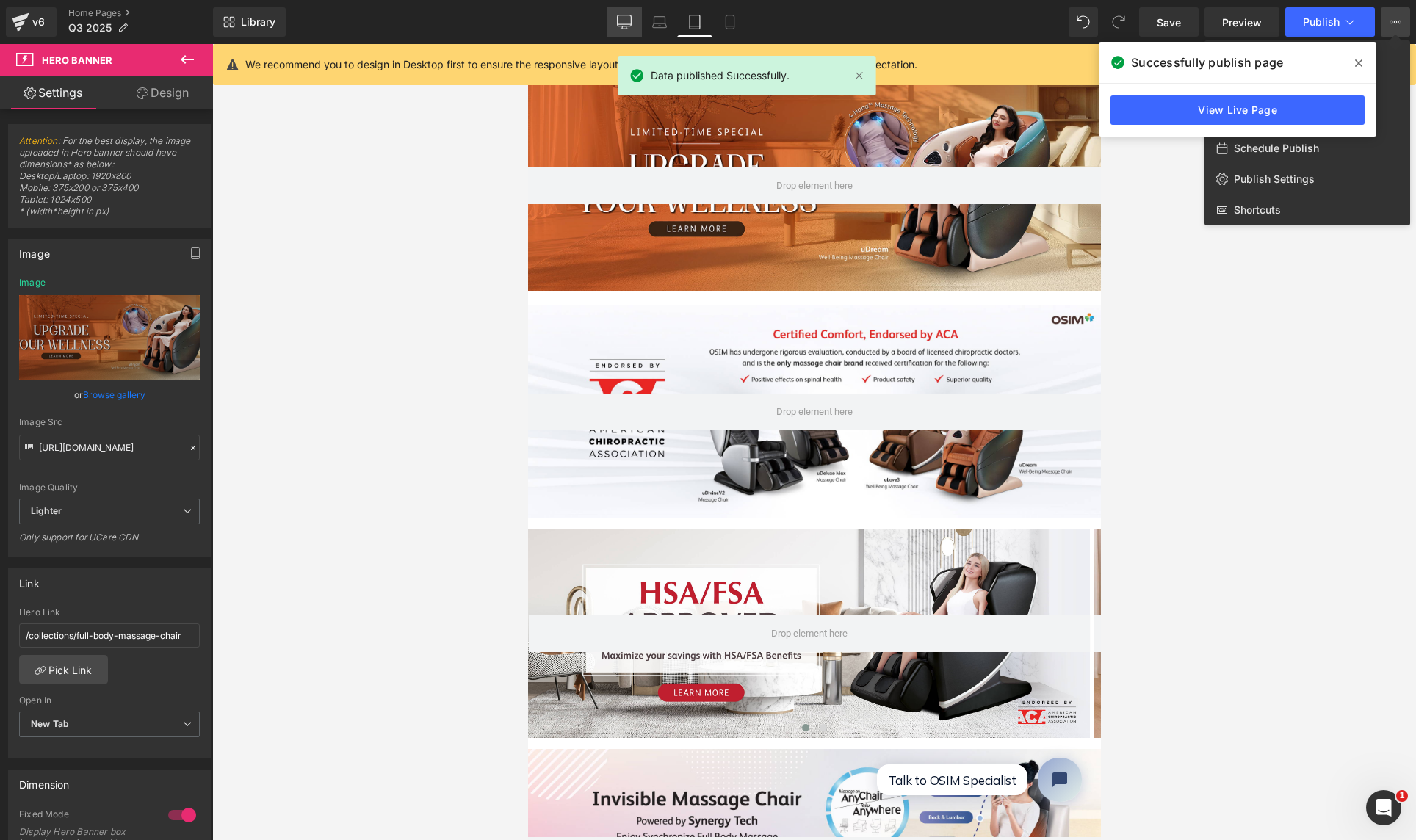
click at [615, 20] on link "Desktop" at bounding box center [624, 22] width 35 height 30
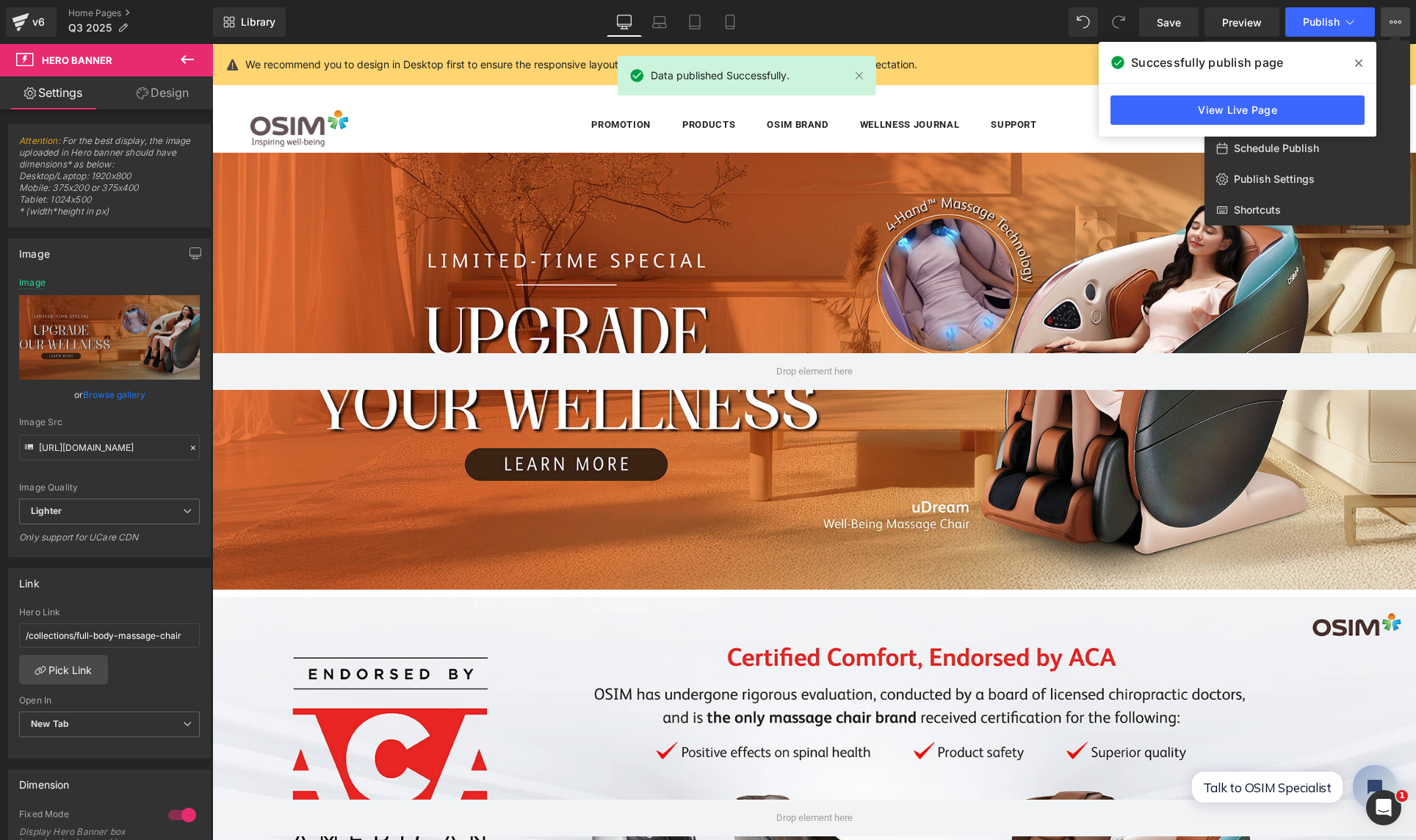
type input "[URL][DOMAIN_NAME]"
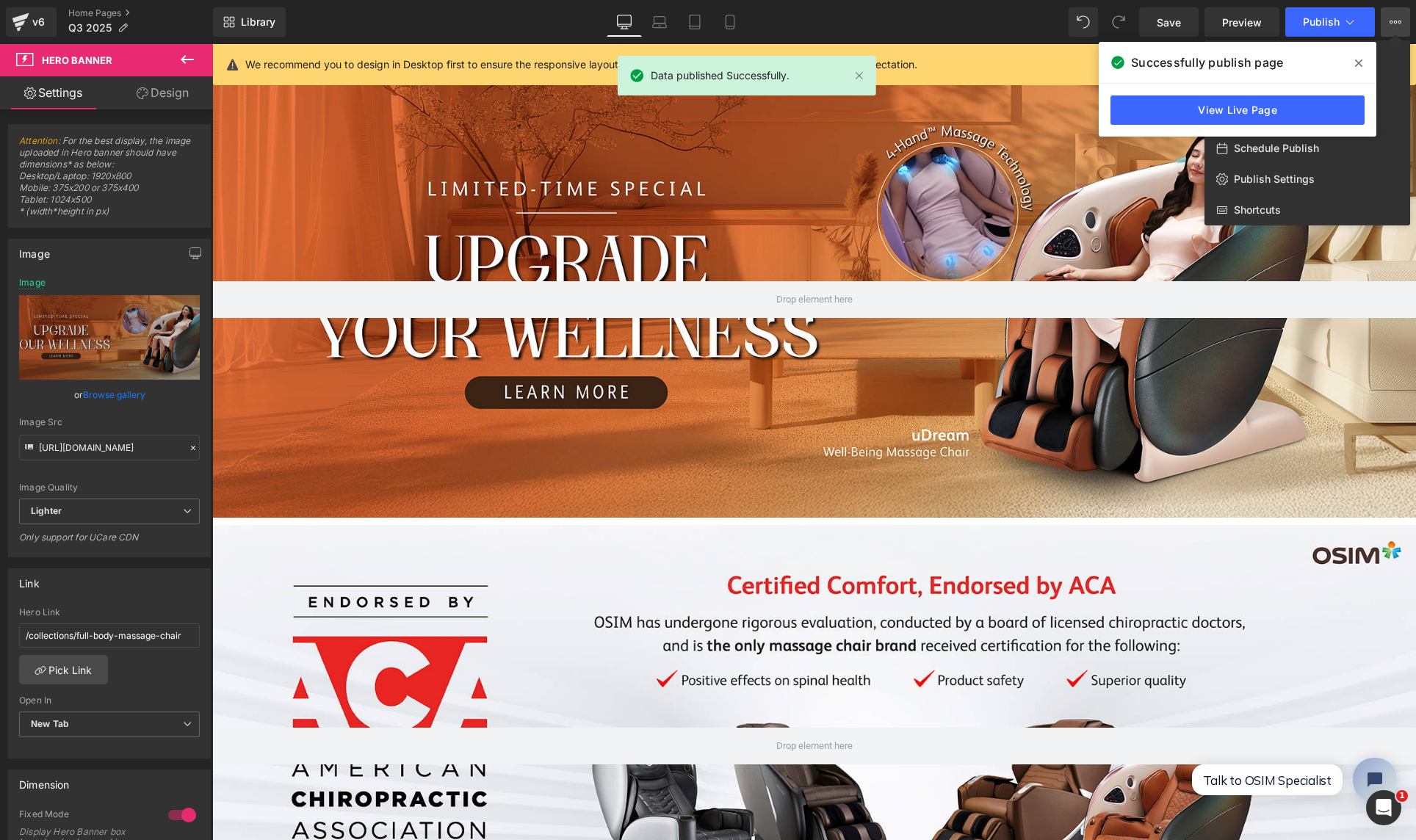
click at [1397, 22] on icon at bounding box center [1395, 22] width 4 height 3
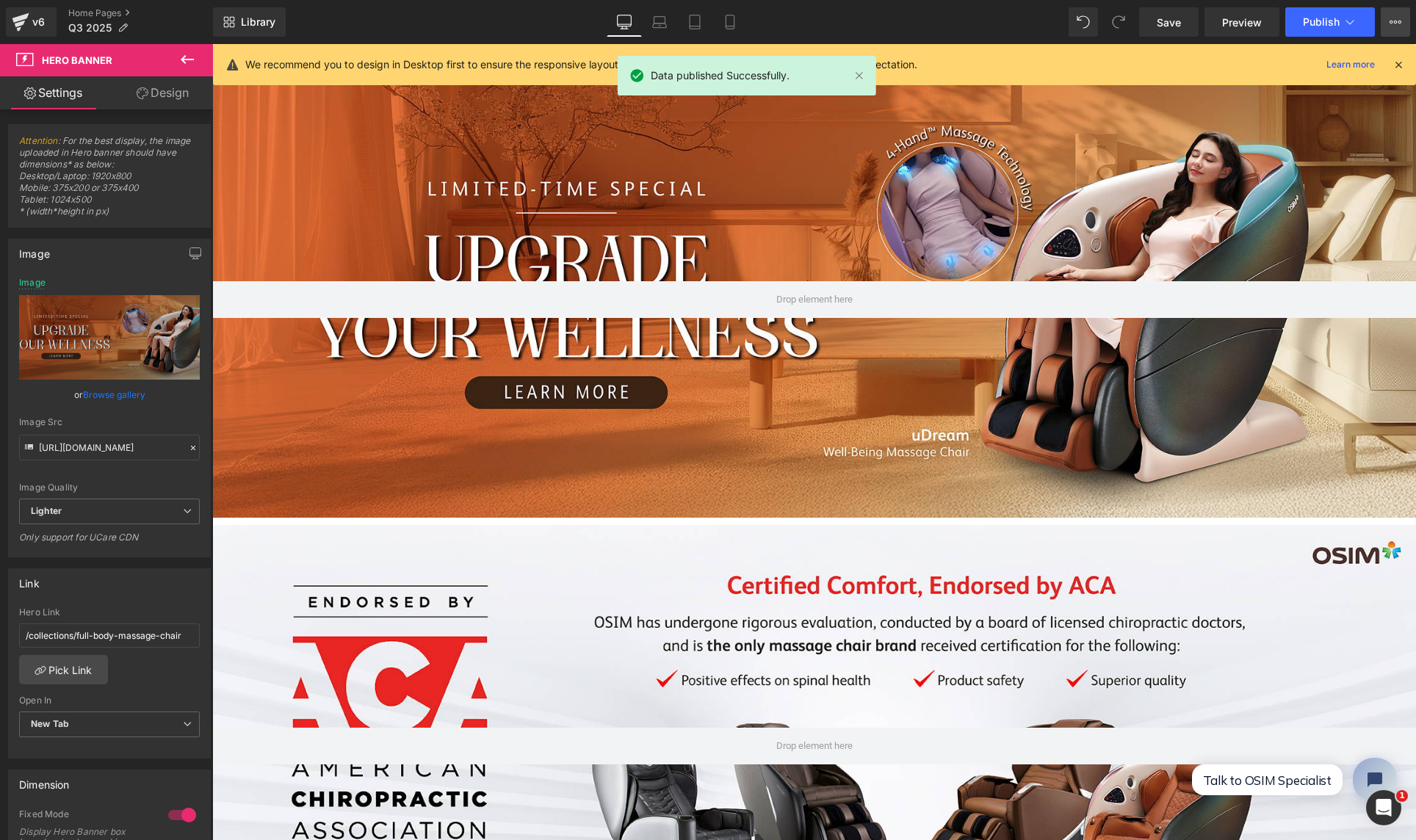
click at [1397, 22] on icon at bounding box center [1395, 22] width 4 height 3
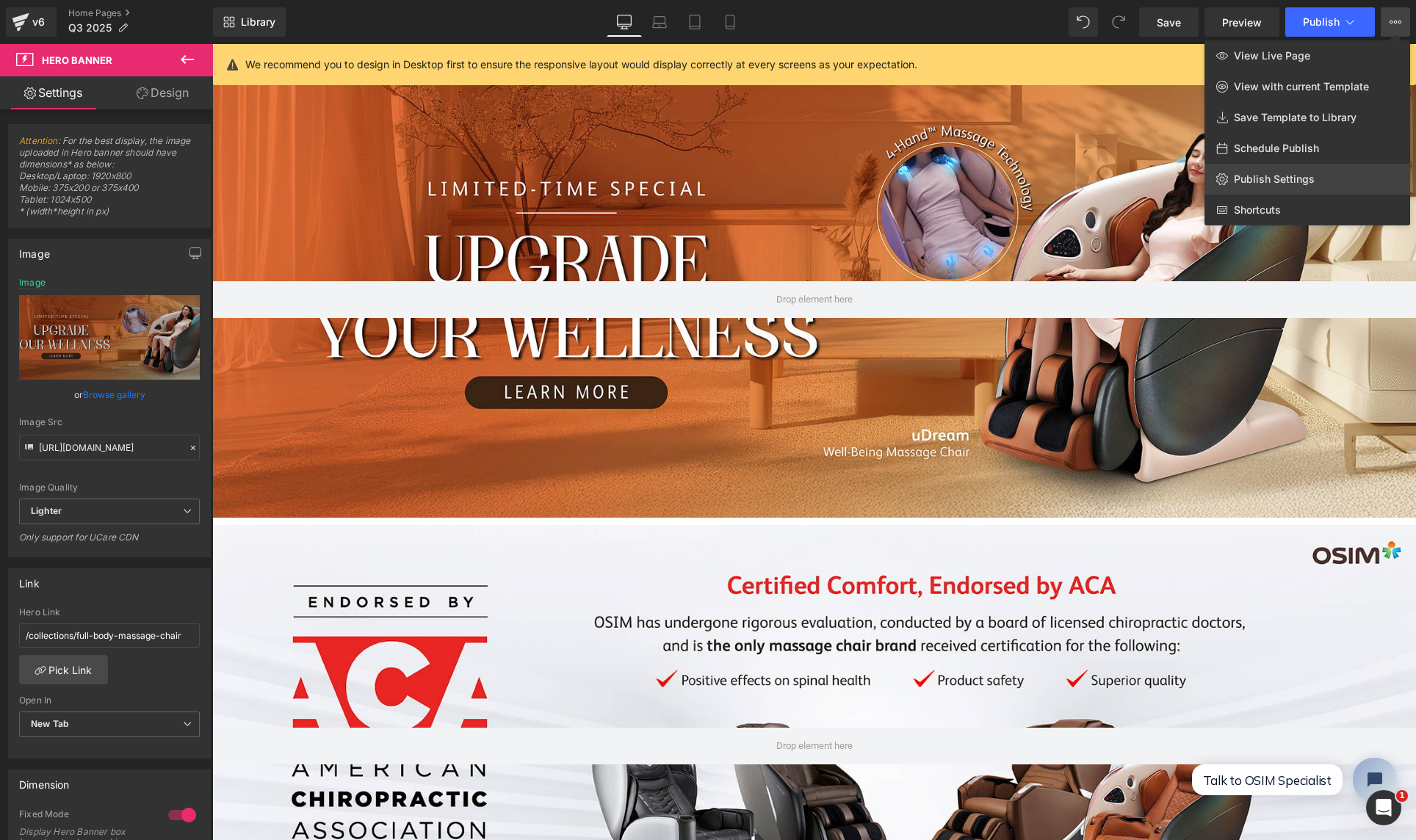
click at [1325, 172] on link "Publish Settings" at bounding box center [1307, 179] width 206 height 30
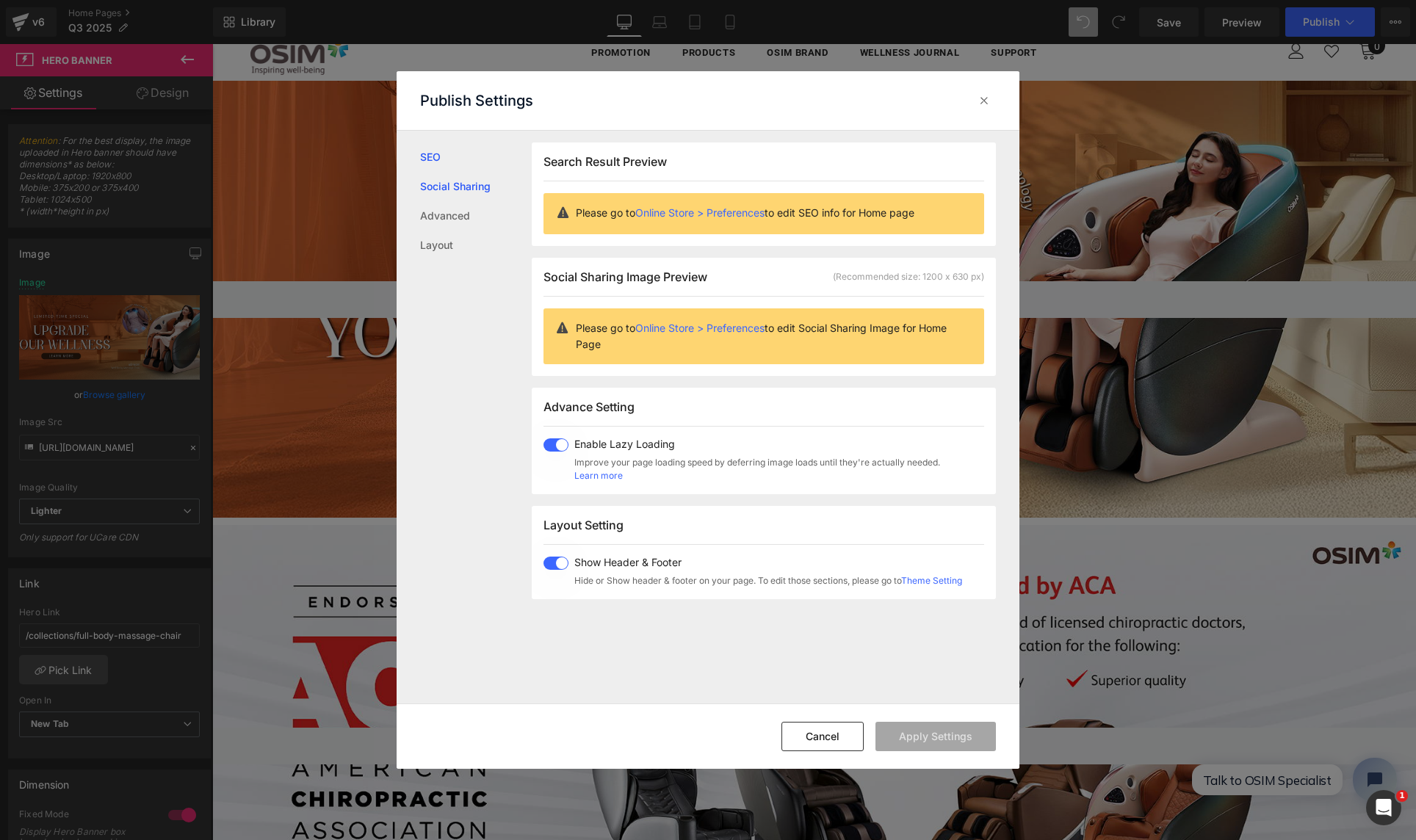
click at [436, 183] on link "Social Sharing" at bounding box center [475, 187] width 112 height 30
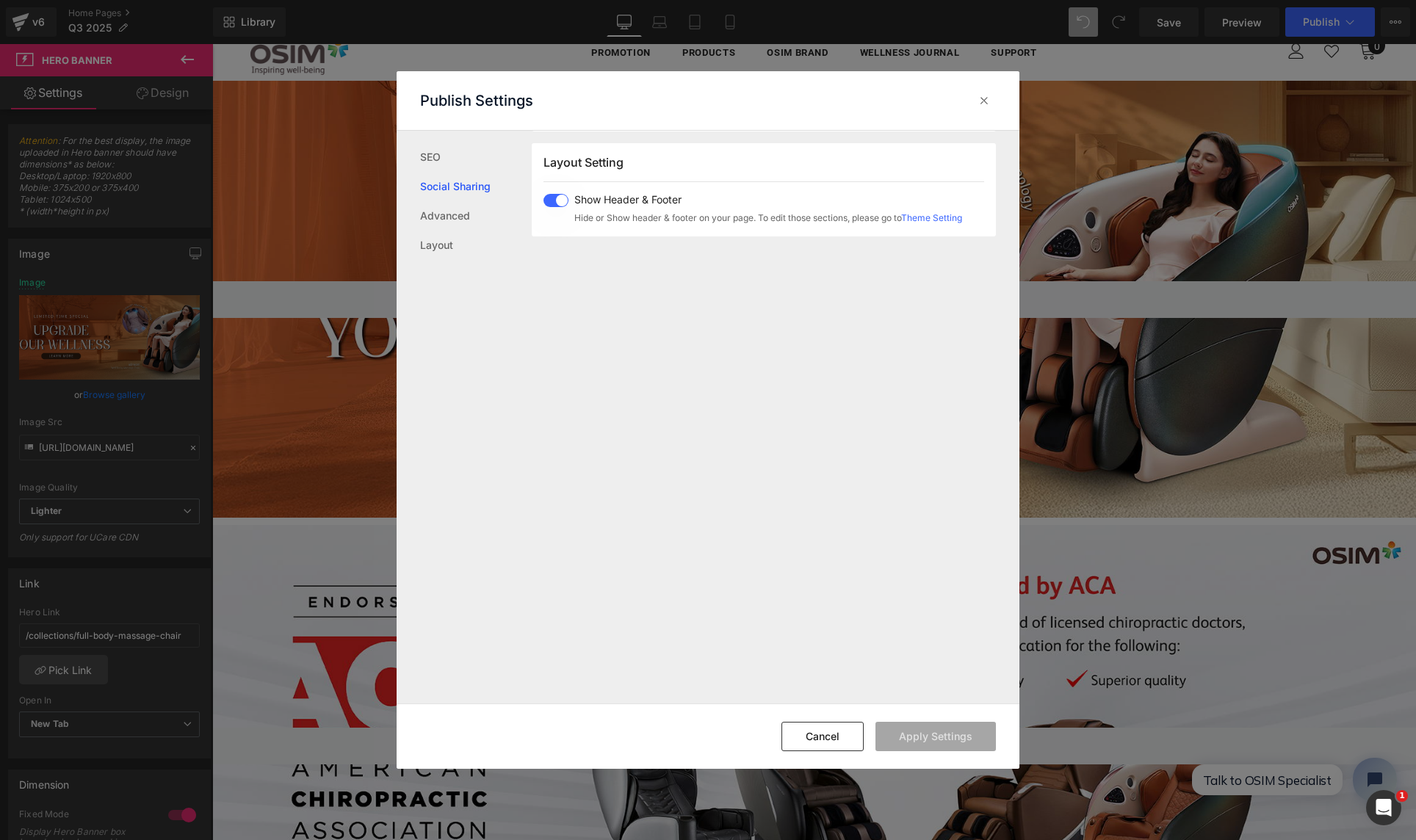
scroll to position [363, 0]
click at [438, 218] on link "Advanced" at bounding box center [475, 216] width 112 height 30
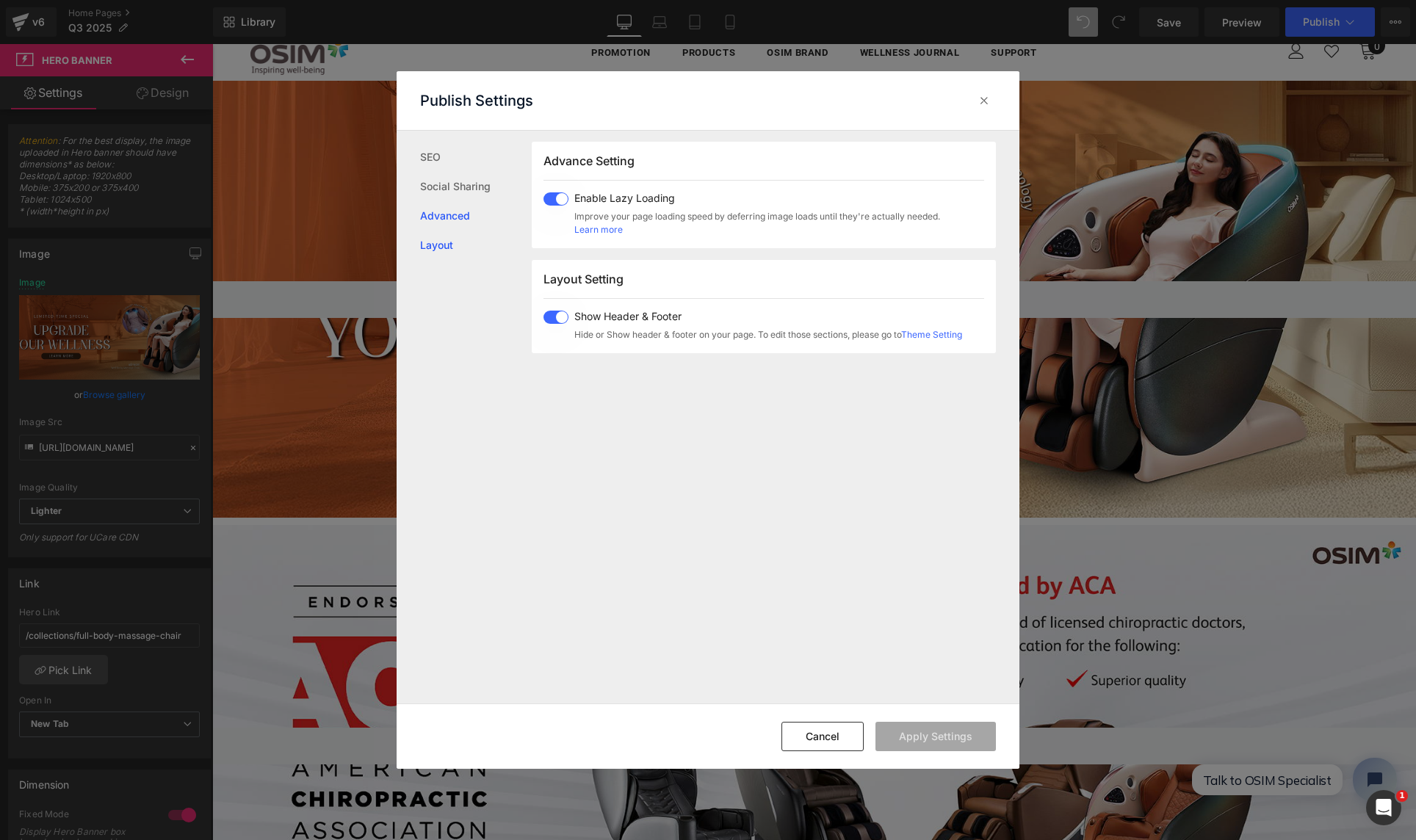
click at [439, 242] on link "Layout" at bounding box center [475, 245] width 112 height 30
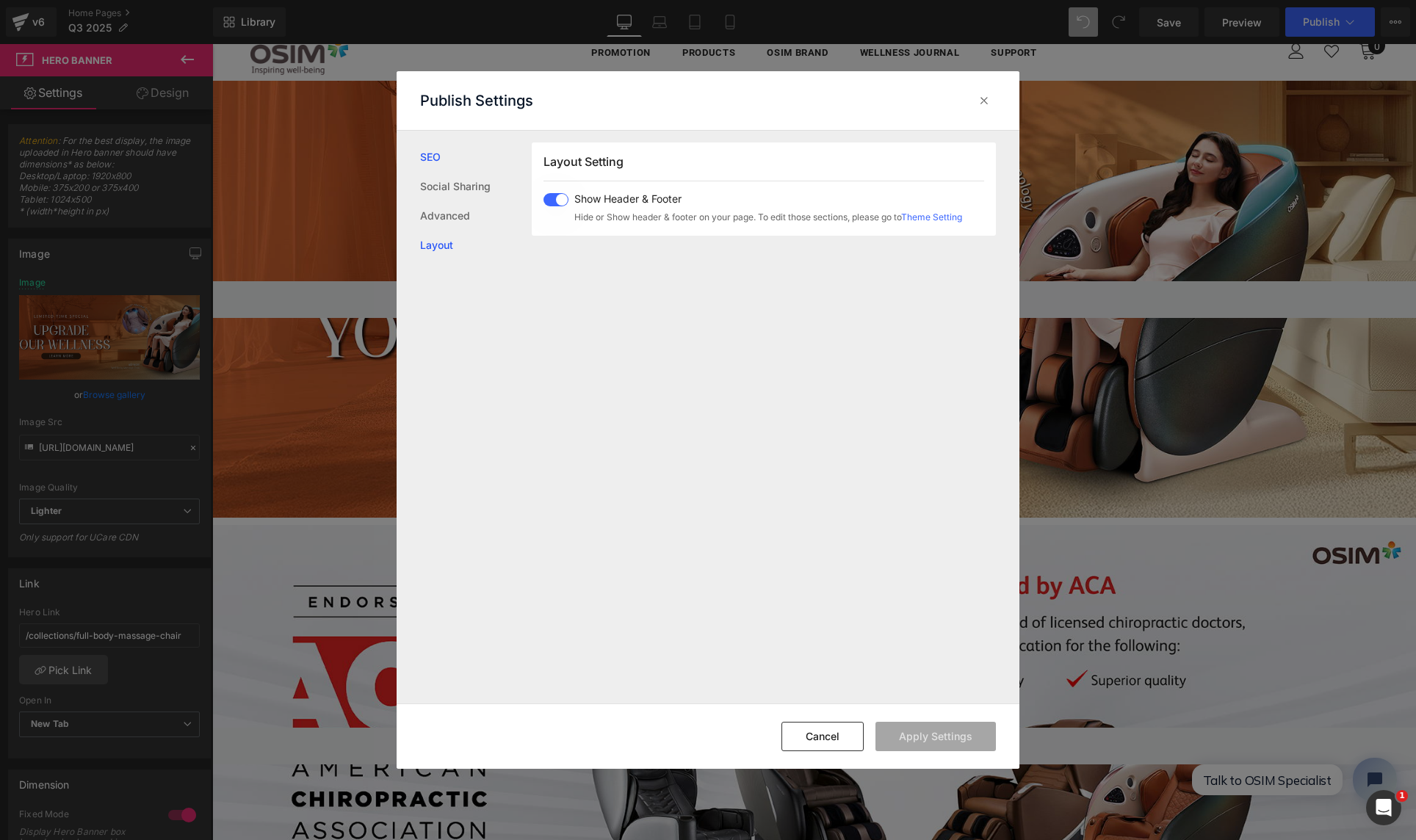
click at [452, 153] on link "SEO" at bounding box center [475, 157] width 112 height 30
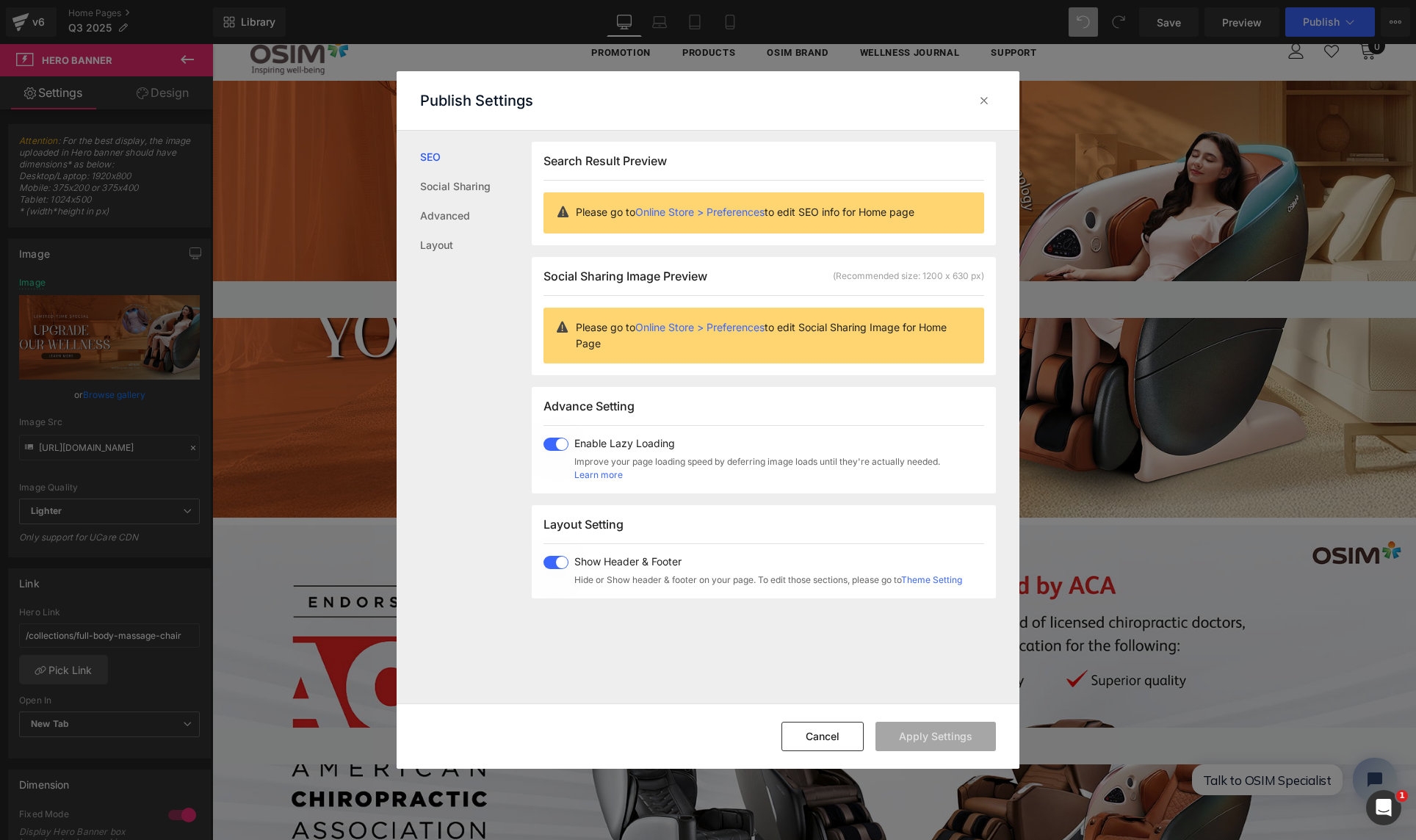
scroll to position [0, 0]
click at [727, 212] on link "Online Store > Preferences" at bounding box center [700, 212] width 129 height 12
